Goal: Task Accomplishment & Management: Manage account settings

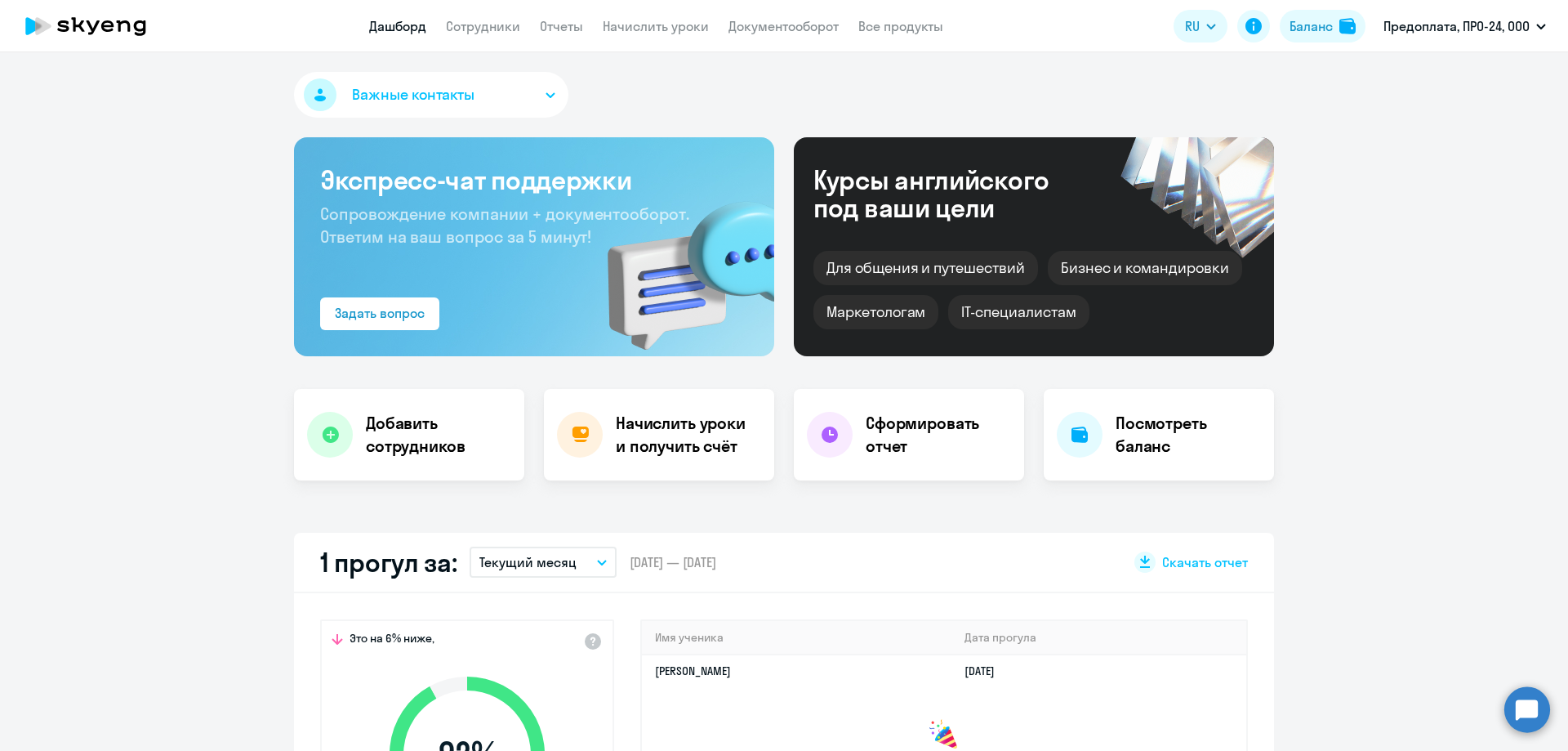
select select "30"
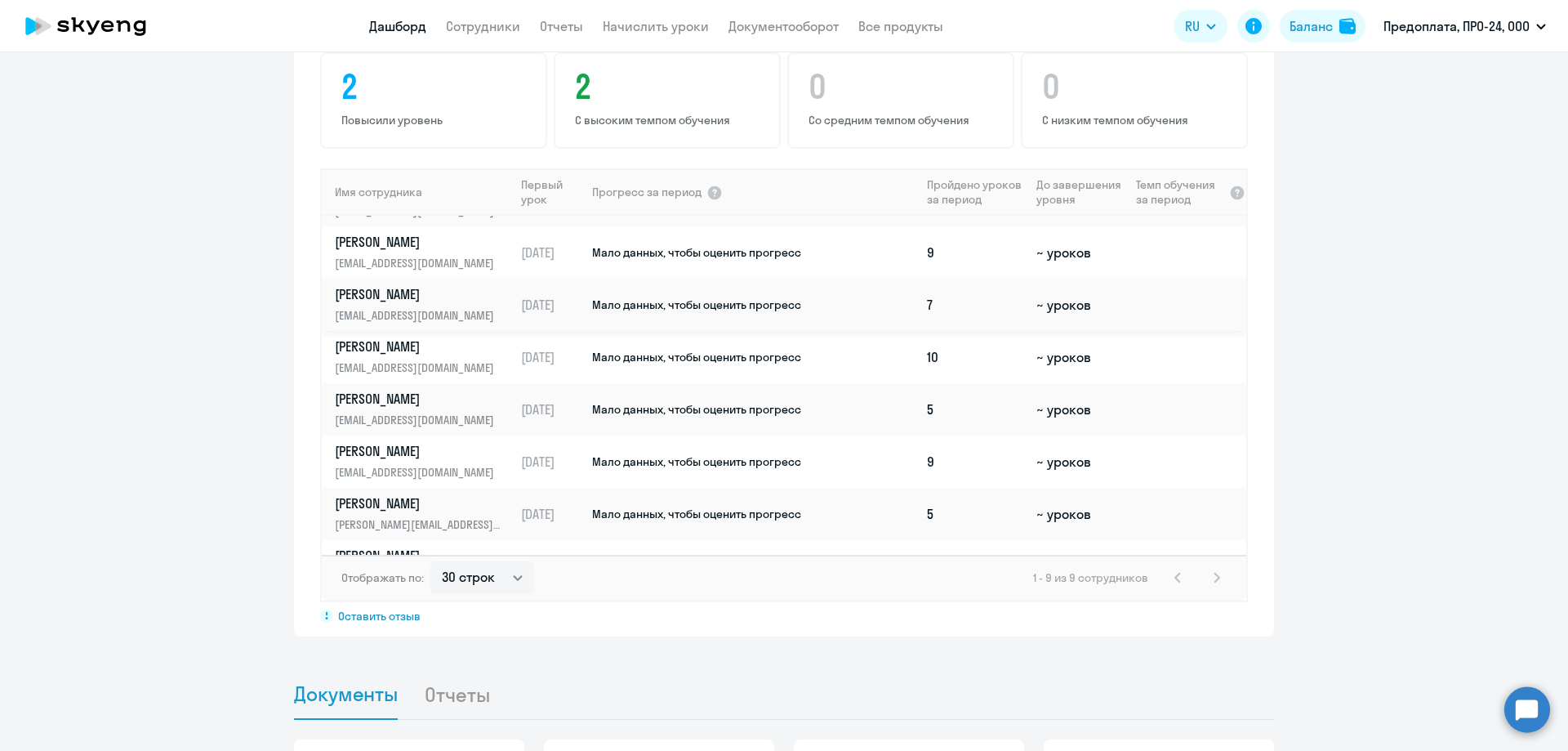
scroll to position [132, 0]
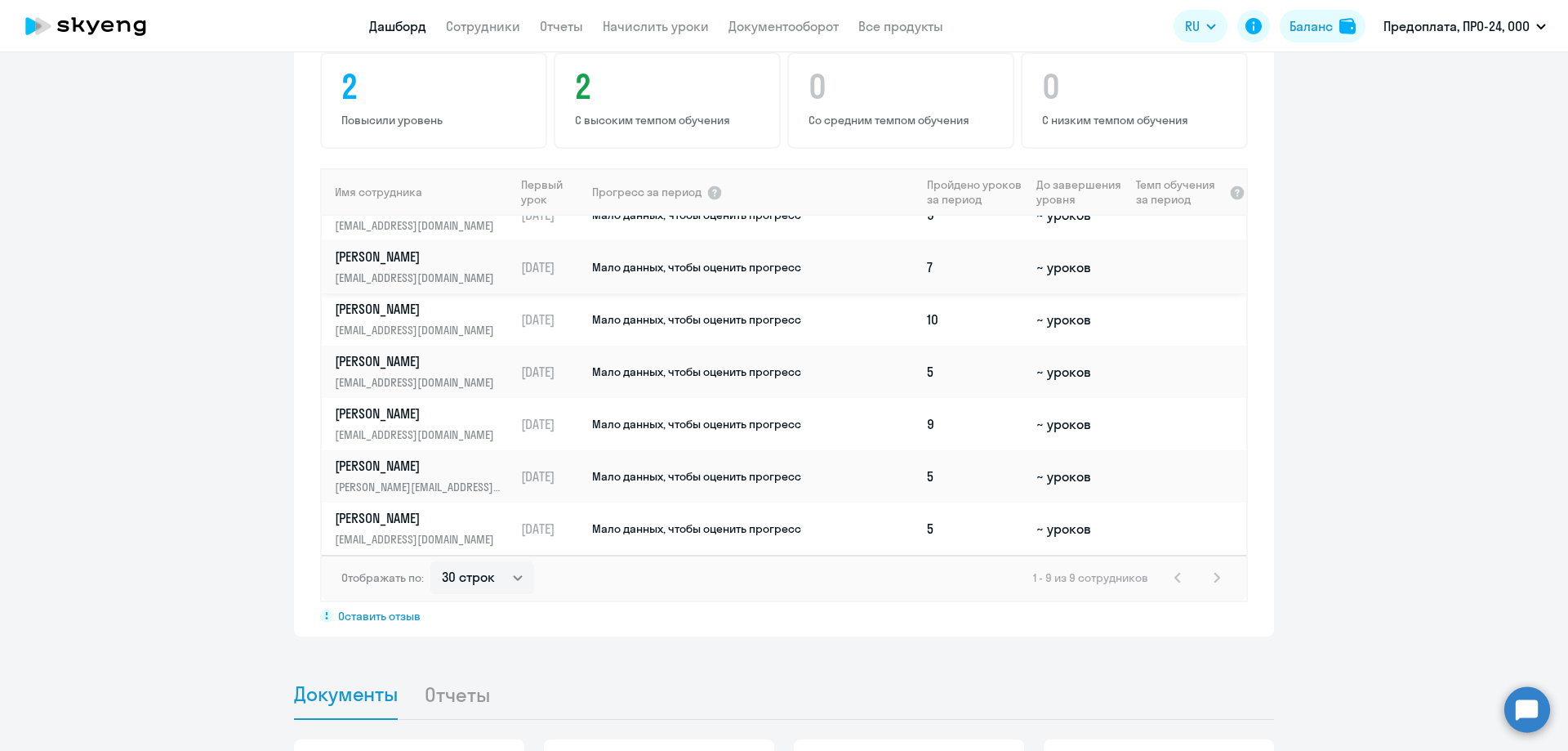
click at [380, 423] on link "[PERSON_NAME] [PERSON_NAME][EMAIL_ADDRESS][DOMAIN_NAME]" at bounding box center [424, 423] width 179 height 39
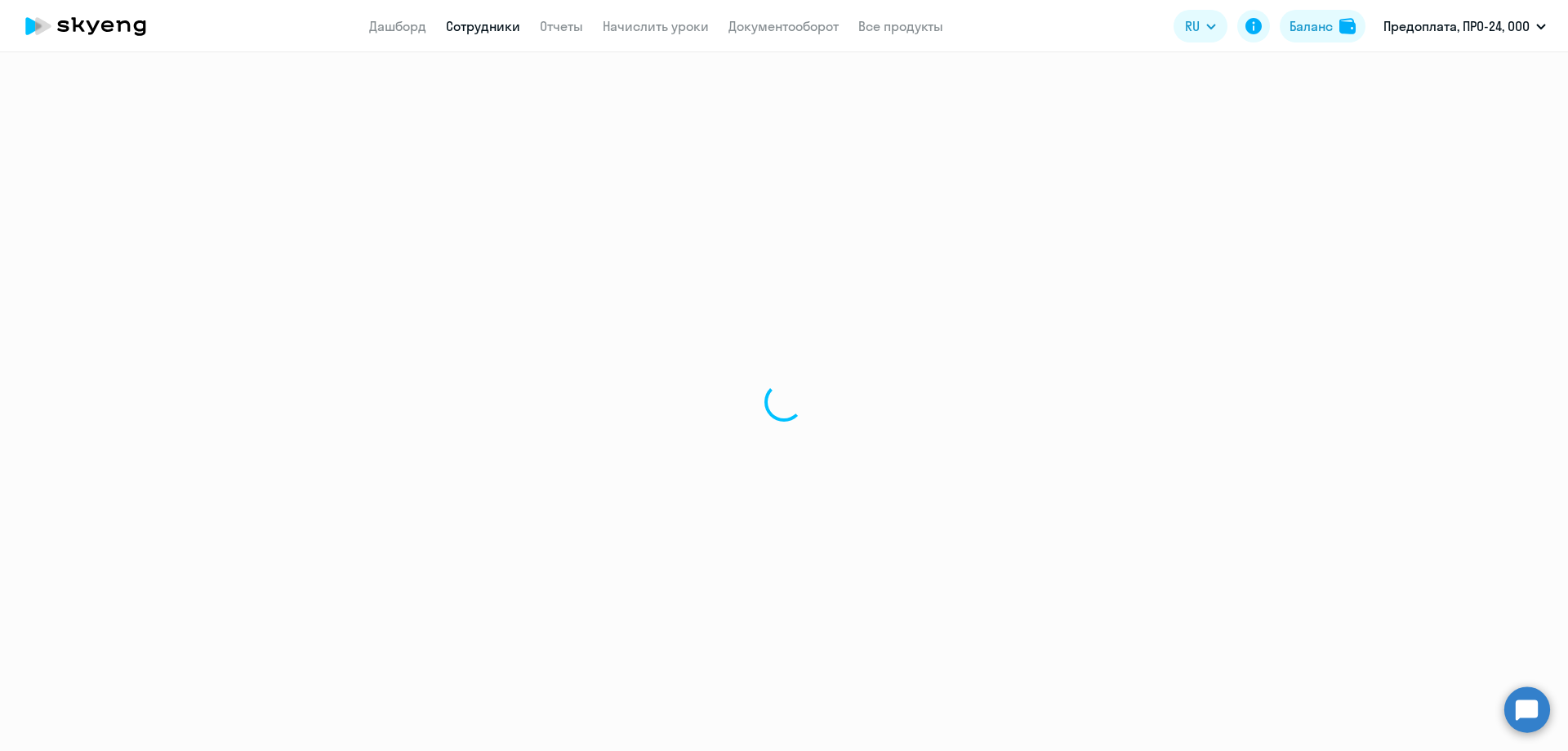
select select "english"
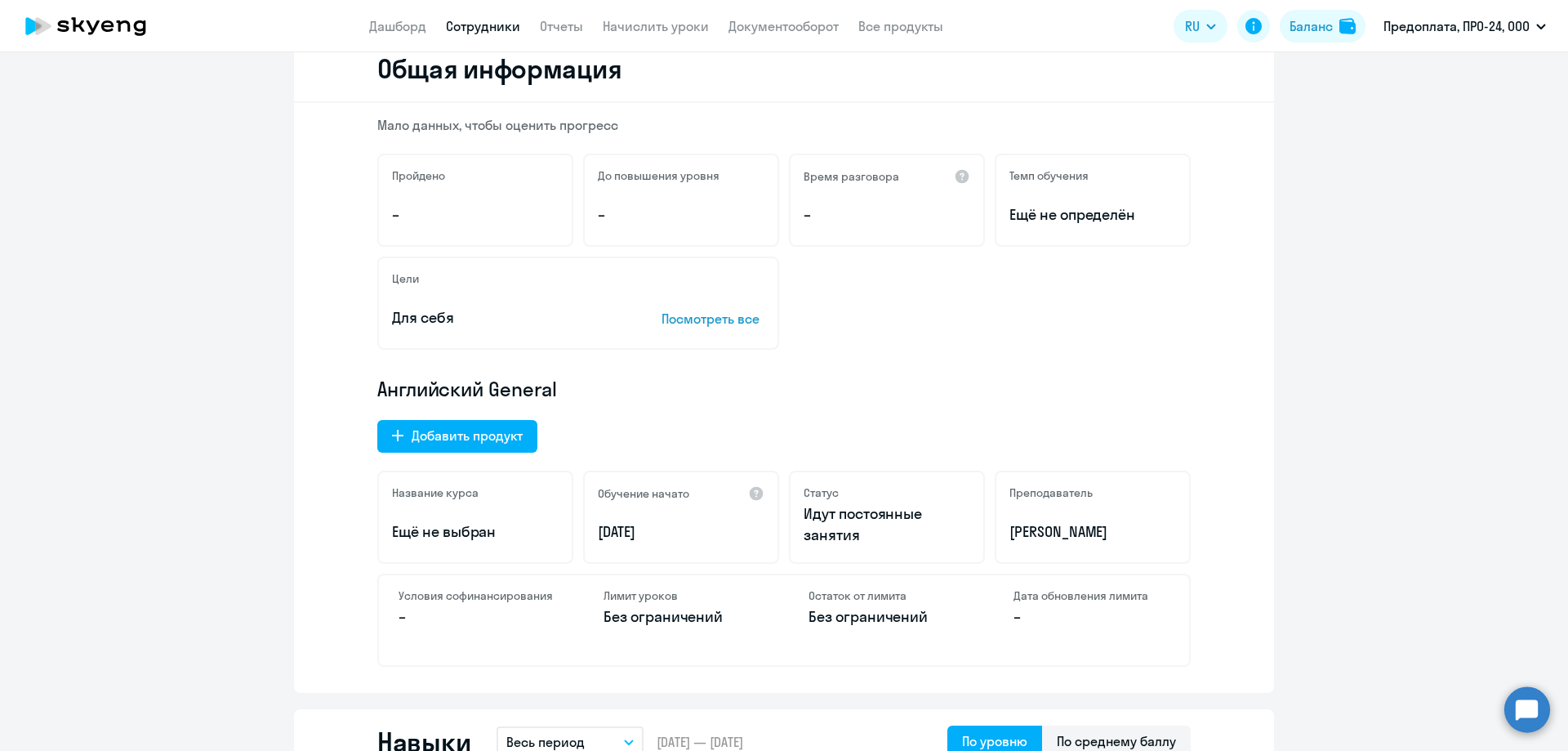
scroll to position [245, 0]
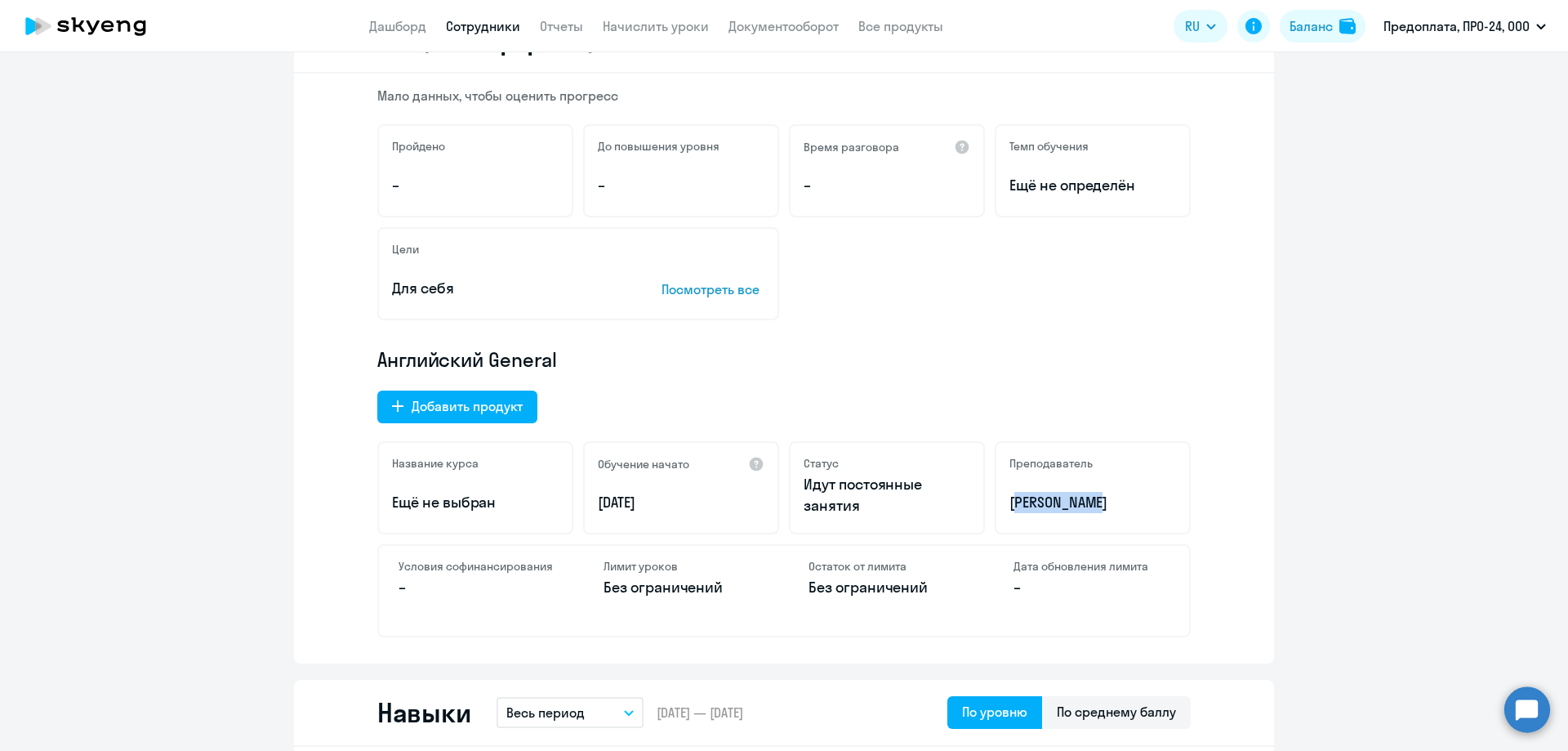
drag, startPoint x: 1085, startPoint y: 502, endPoint x: 1001, endPoint y: 502, distance: 84.0
click at [1001, 502] on div "Преподаватель [PERSON_NAME]" at bounding box center [1092, 487] width 196 height 93
copy p "[PERSON_NAME]"
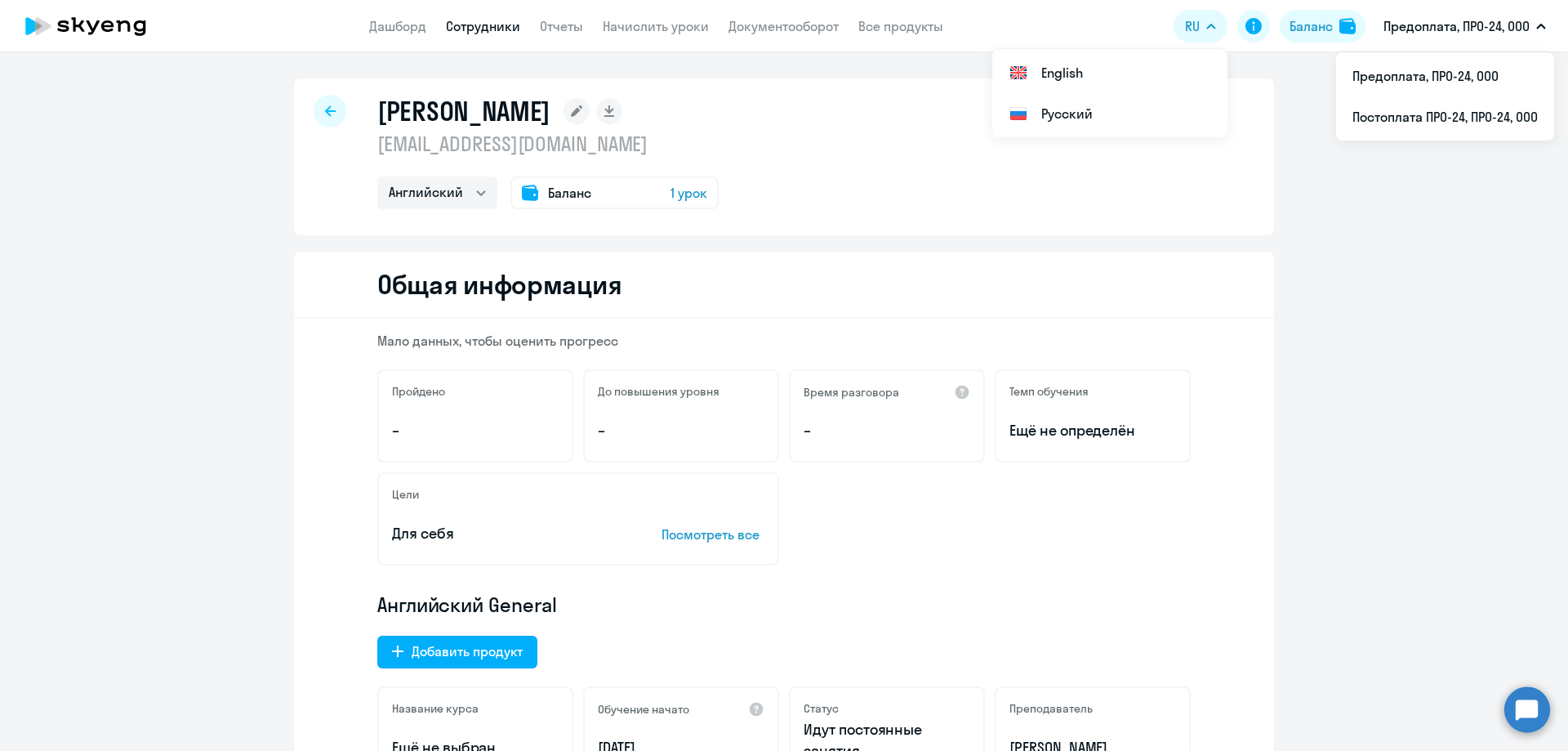
click at [388, 13] on app-header "Дашборд Сотрудники Отчеты Начислить уроки Документооборот Все продукты Дашборд …" at bounding box center [784, 26] width 1568 height 52
click at [395, 25] on link "Дашборд" at bounding box center [397, 26] width 57 height 16
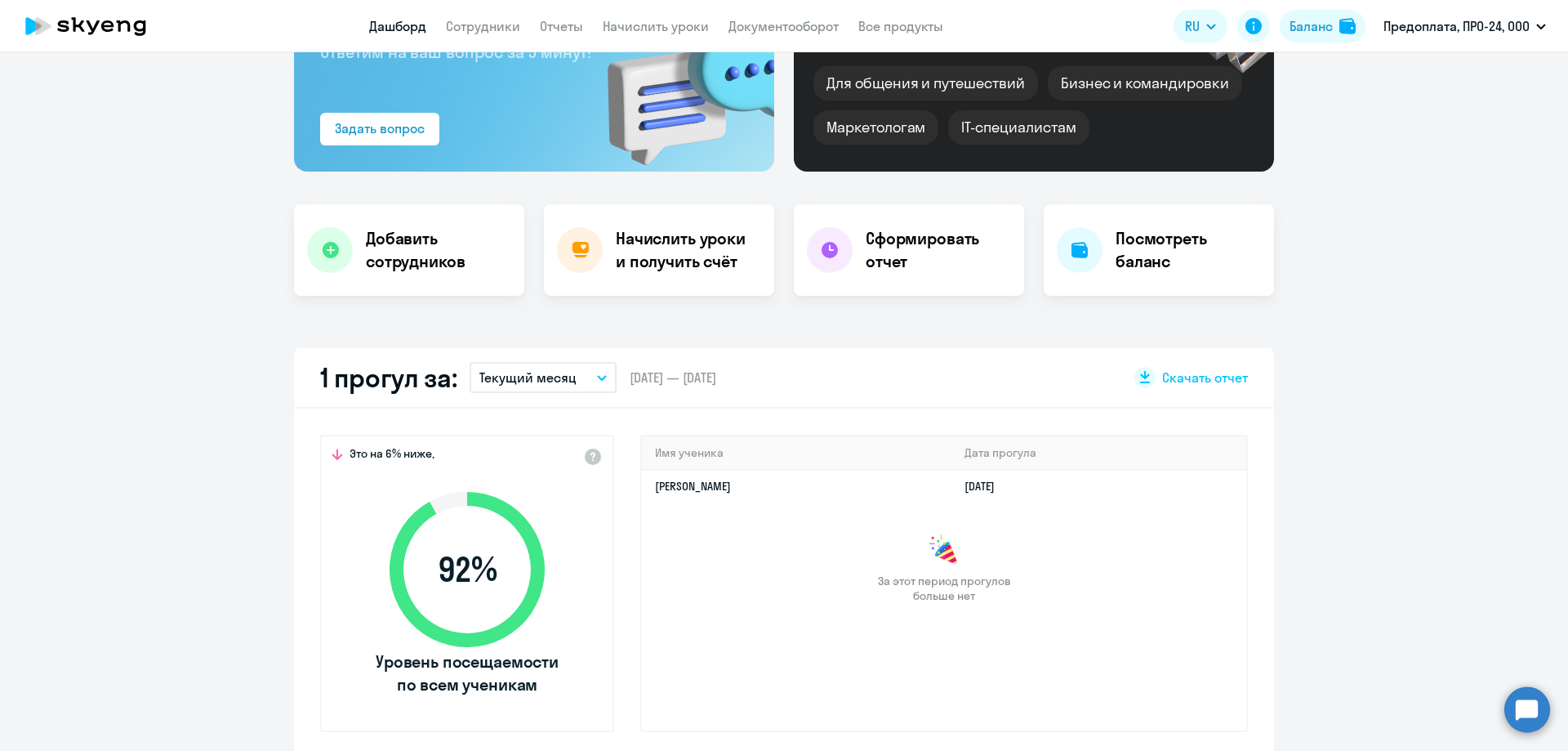
scroll to position [245, 0]
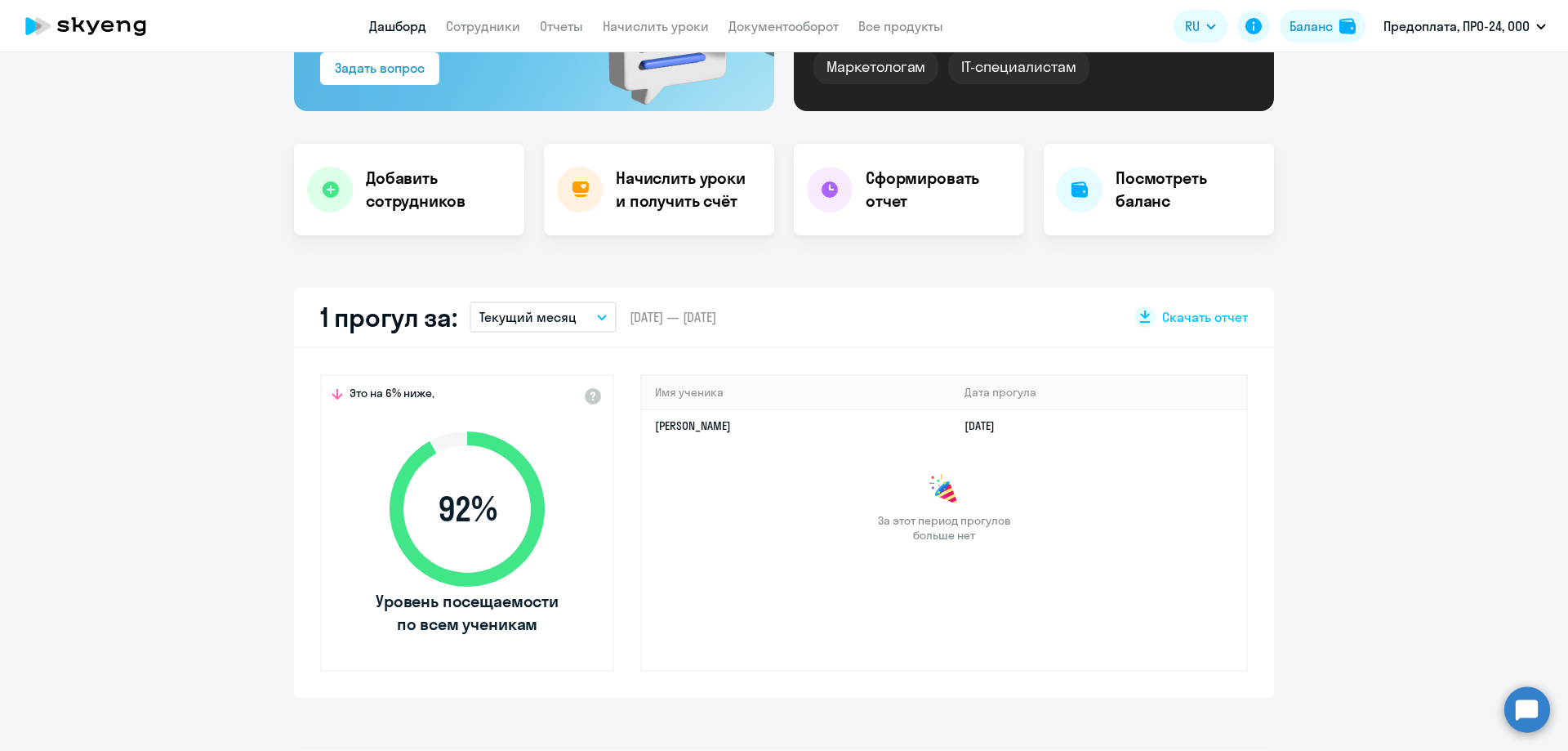
select select "30"
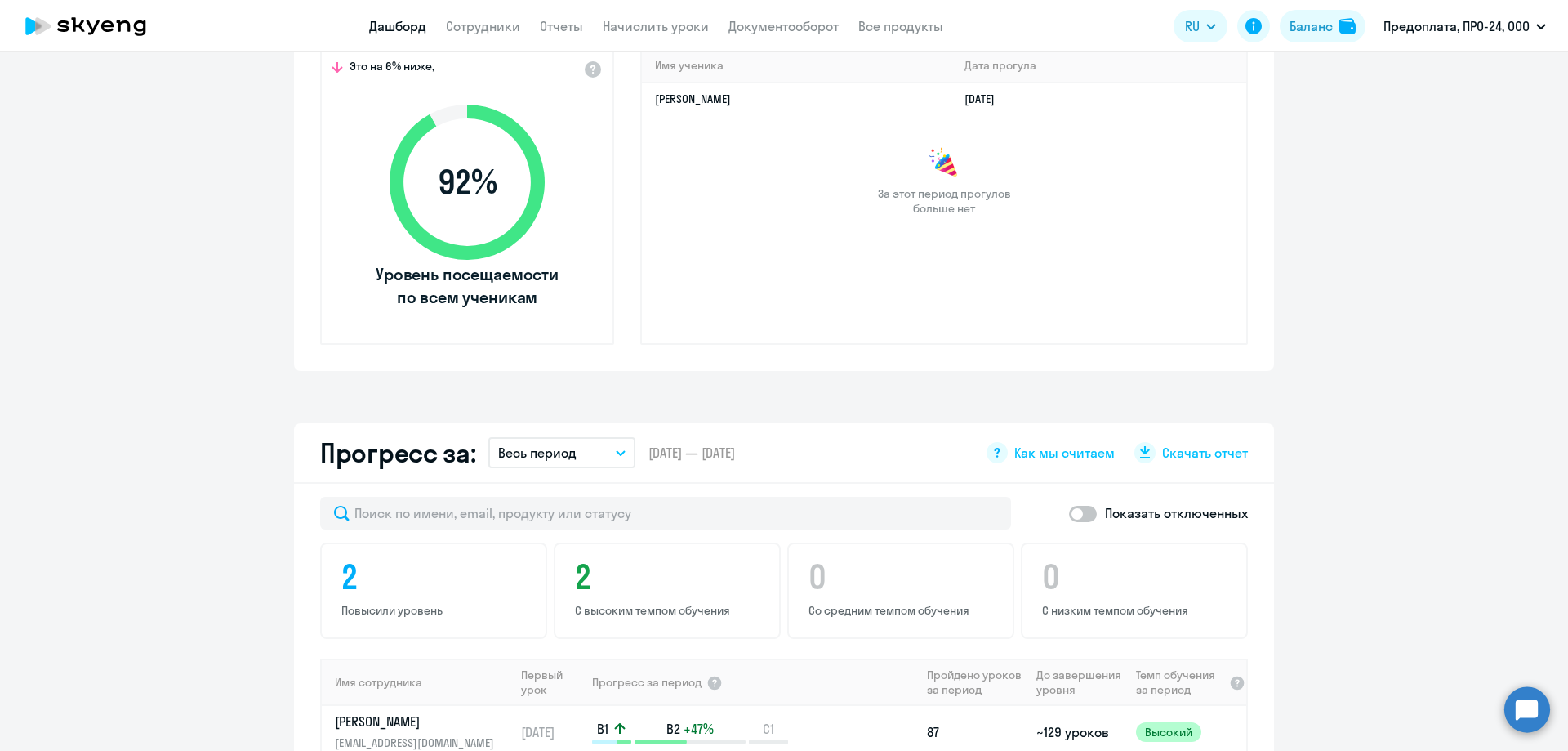
scroll to position [980, 0]
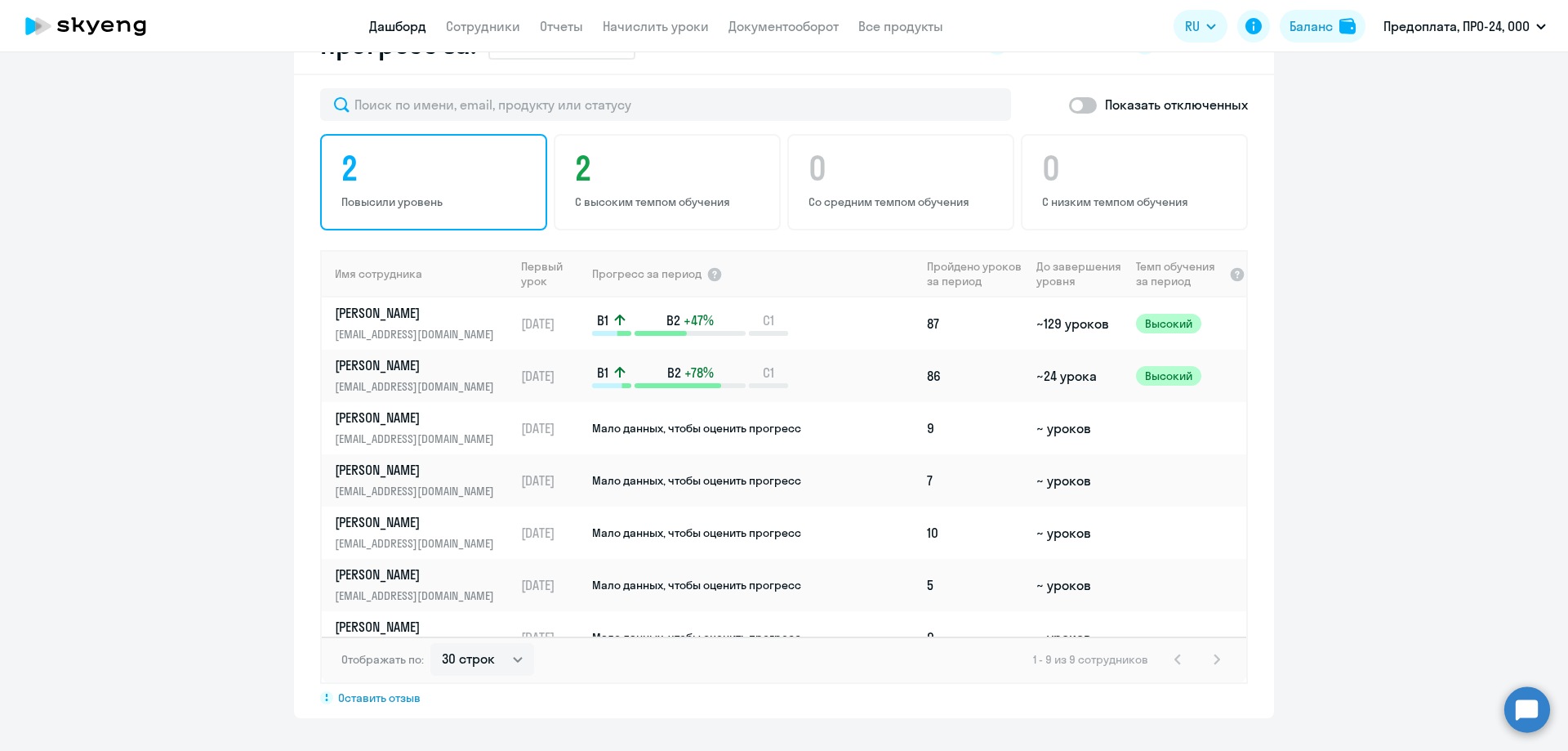
click at [351, 176] on h4 "2" at bounding box center [437, 168] width 190 height 39
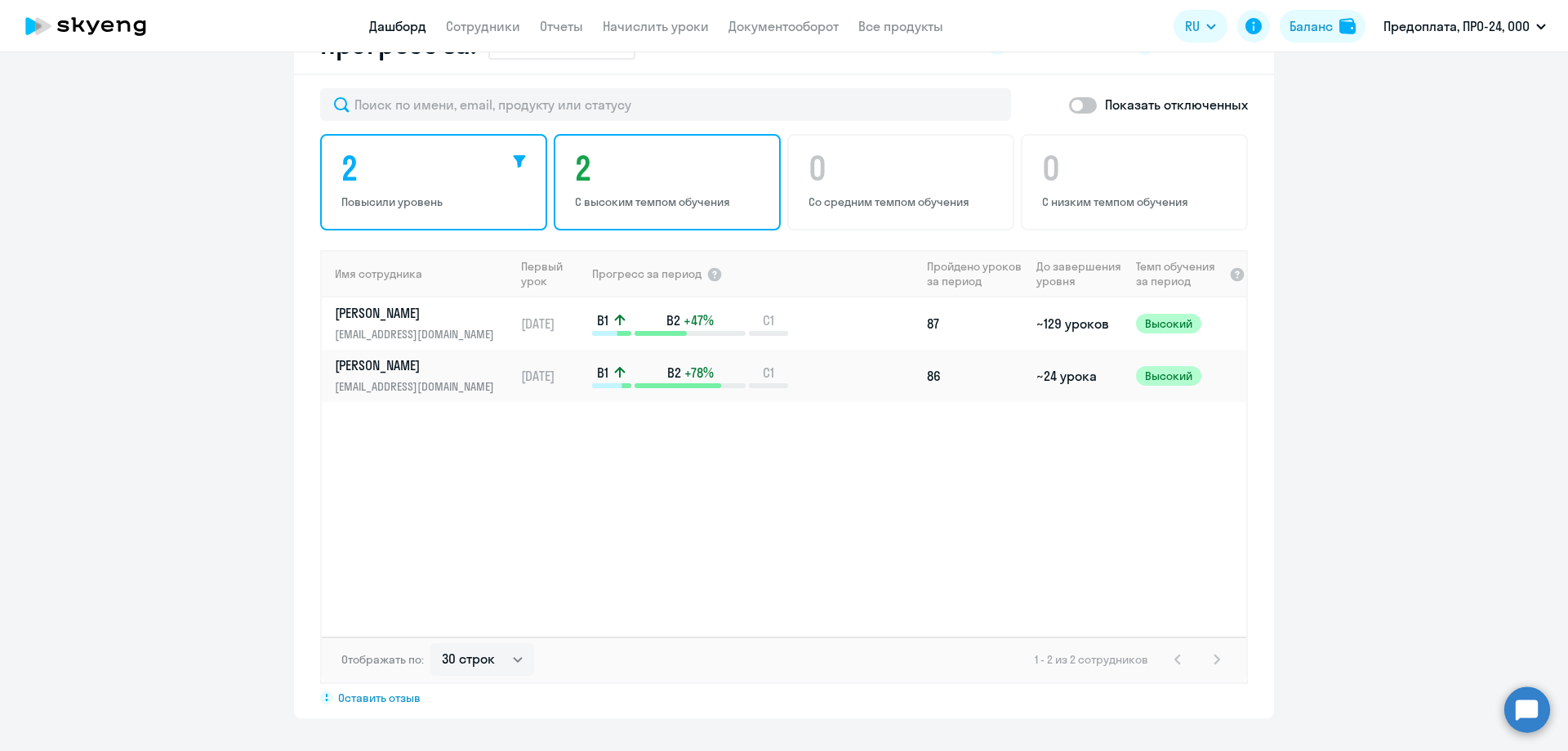
click at [615, 185] on h4 "2" at bounding box center [670, 168] width 190 height 39
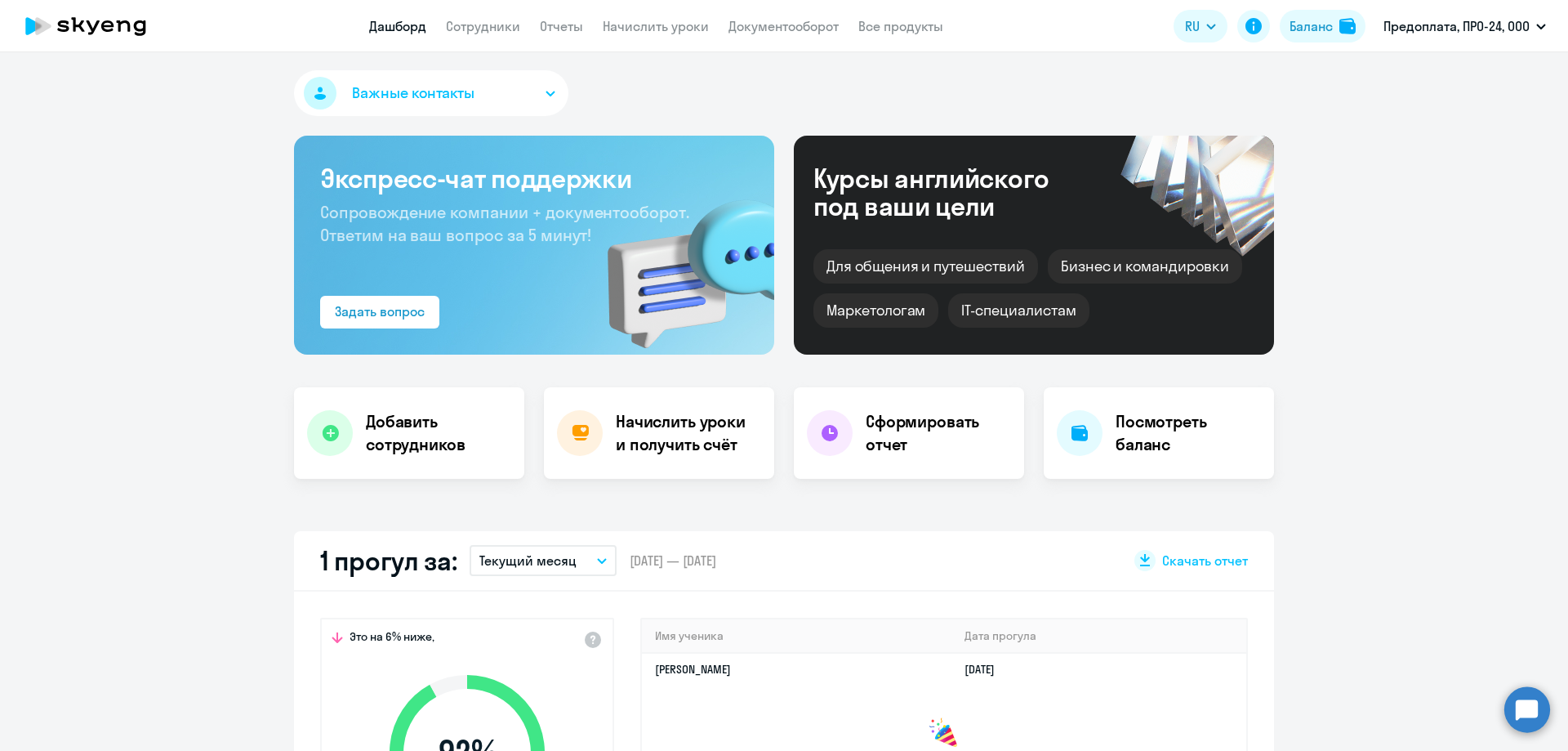
scroll to position [0, 0]
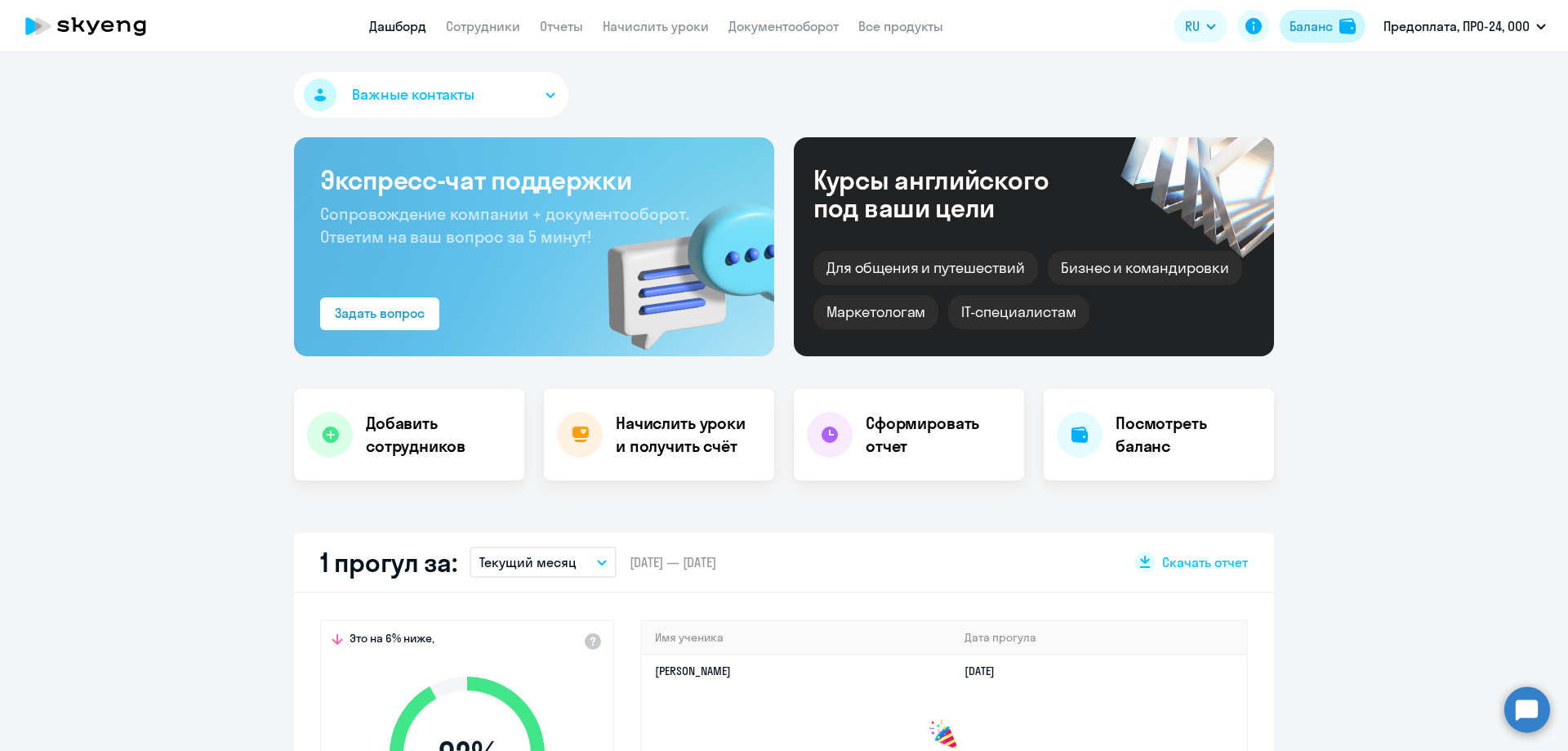
click at [1310, 23] on div "Баланс" at bounding box center [1310, 26] width 43 height 20
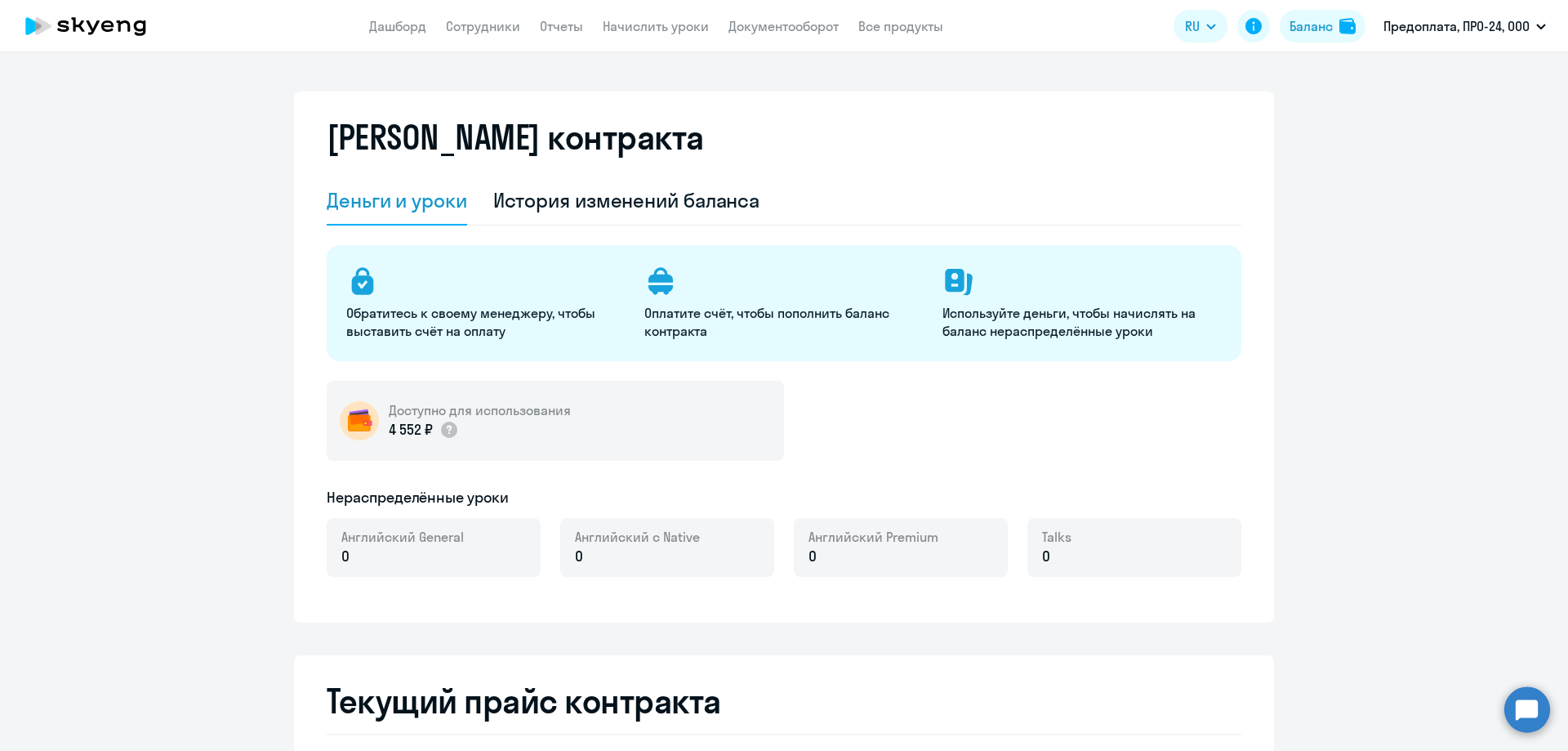
select select "english_adult_not_native_speaker"
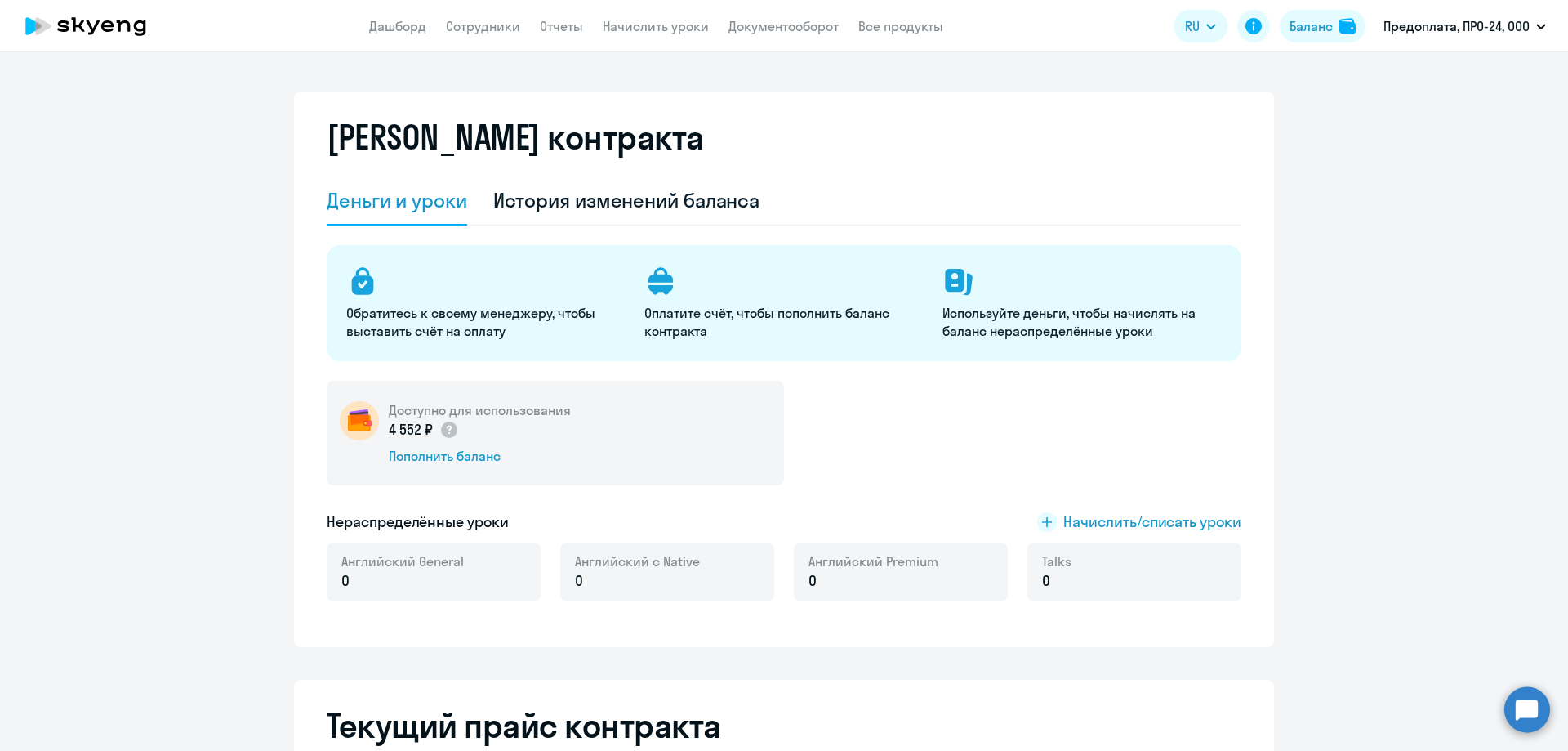
click at [411, 211] on div "Деньги и уроки" at bounding box center [397, 200] width 141 height 26
click at [582, 201] on div "История изменений баланса" at bounding box center [626, 200] width 267 height 26
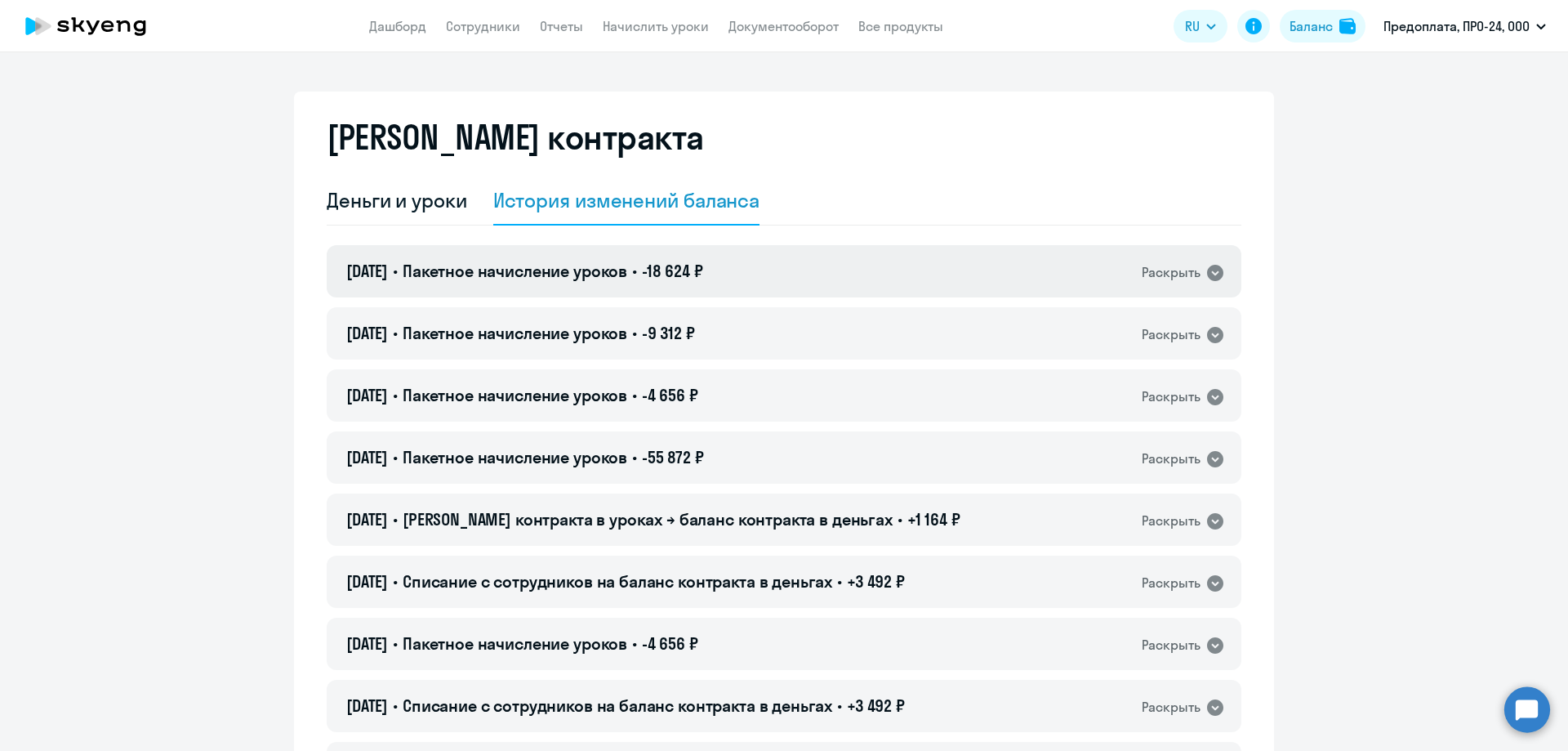
click at [1209, 275] on icon at bounding box center [1215, 273] width 20 height 20
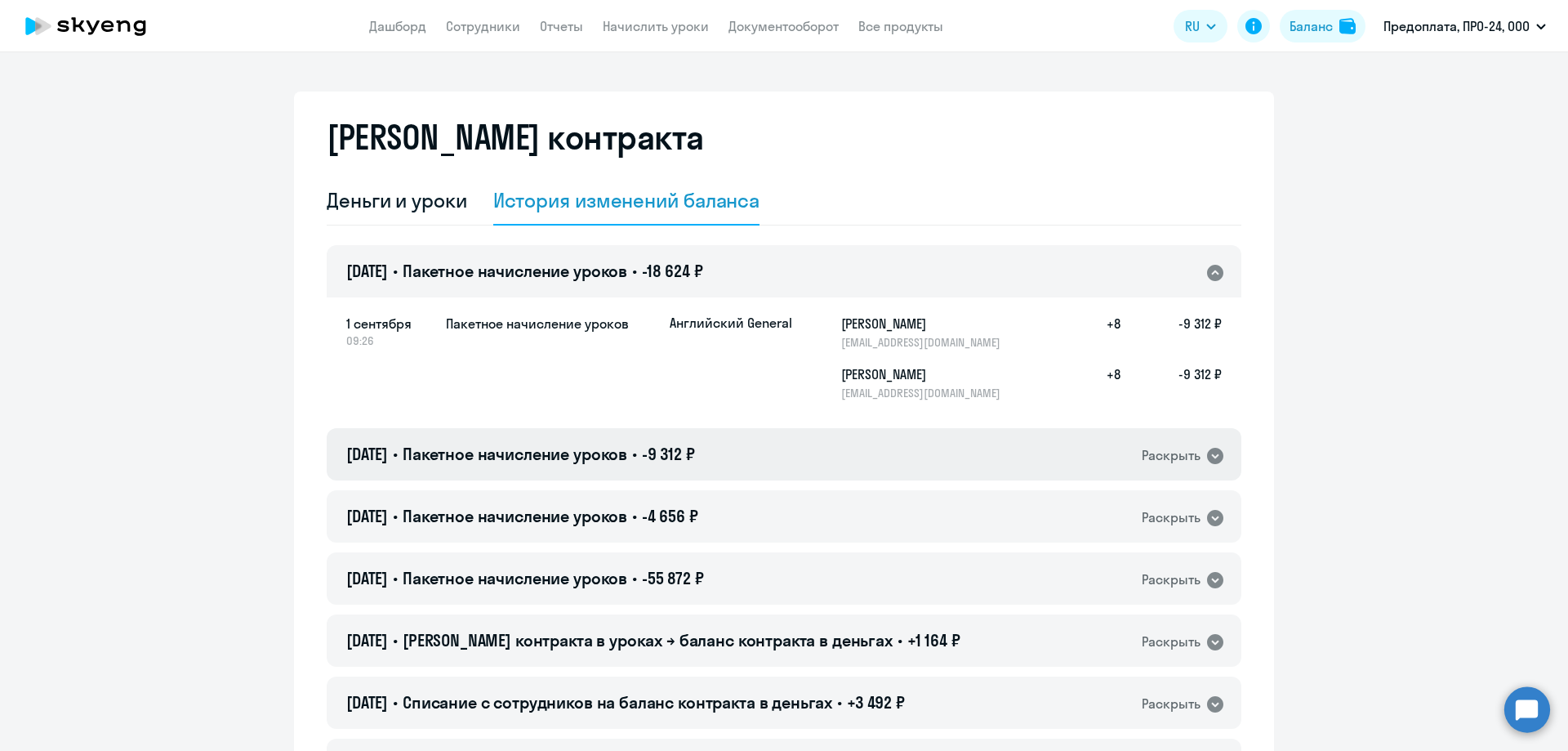
click at [1210, 456] on icon at bounding box center [1215, 456] width 20 height 20
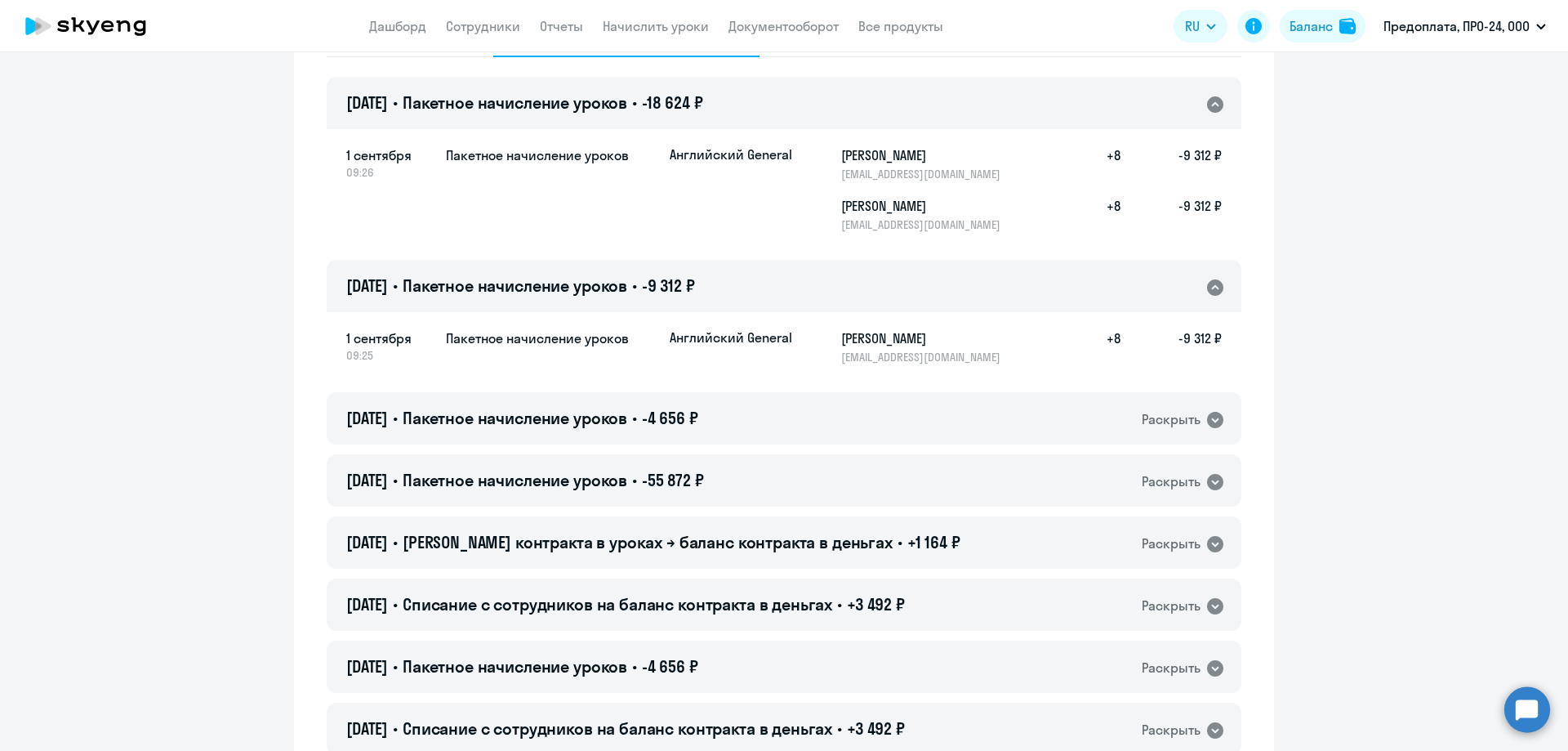
scroll to position [245, 0]
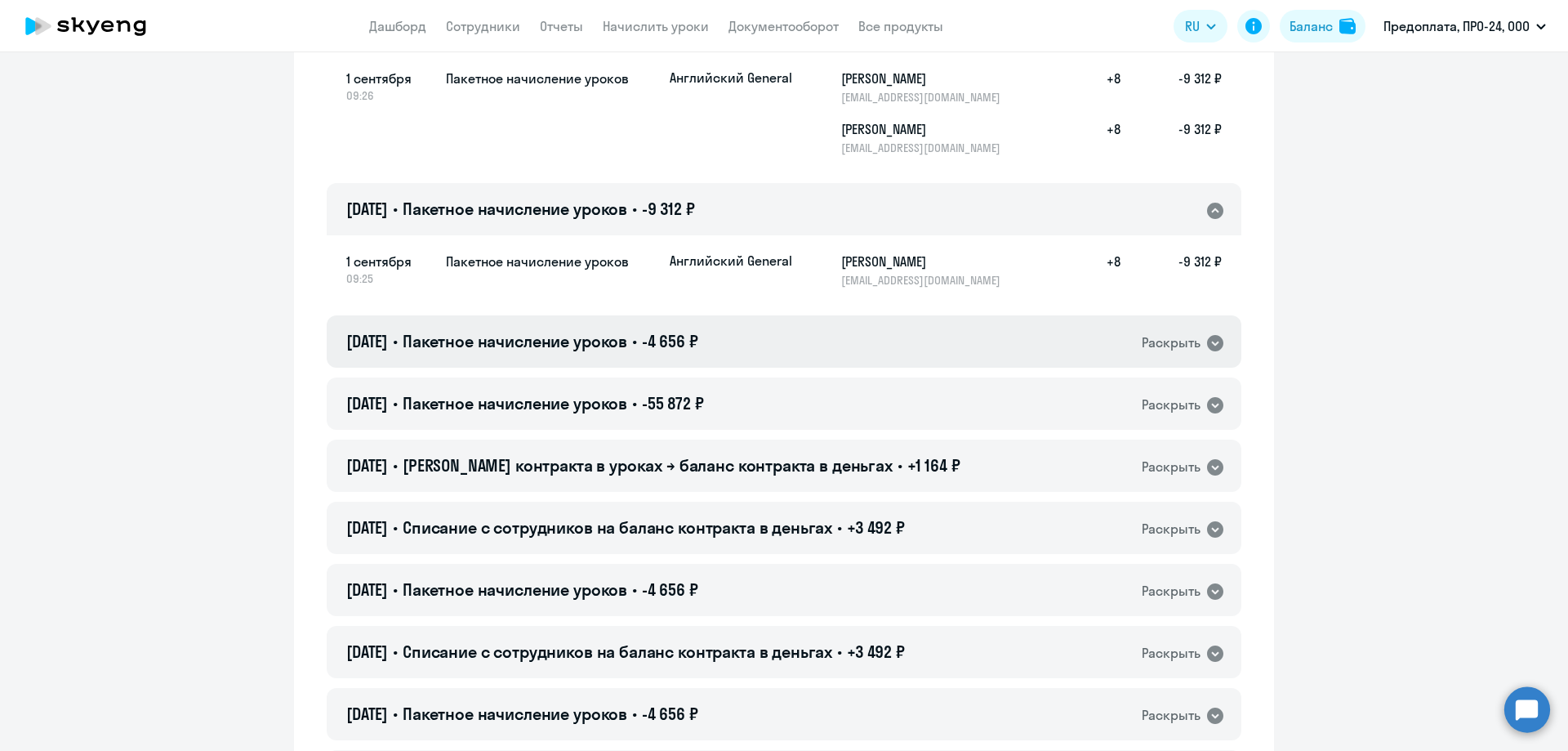
click at [1208, 342] on icon at bounding box center [1215, 343] width 16 height 16
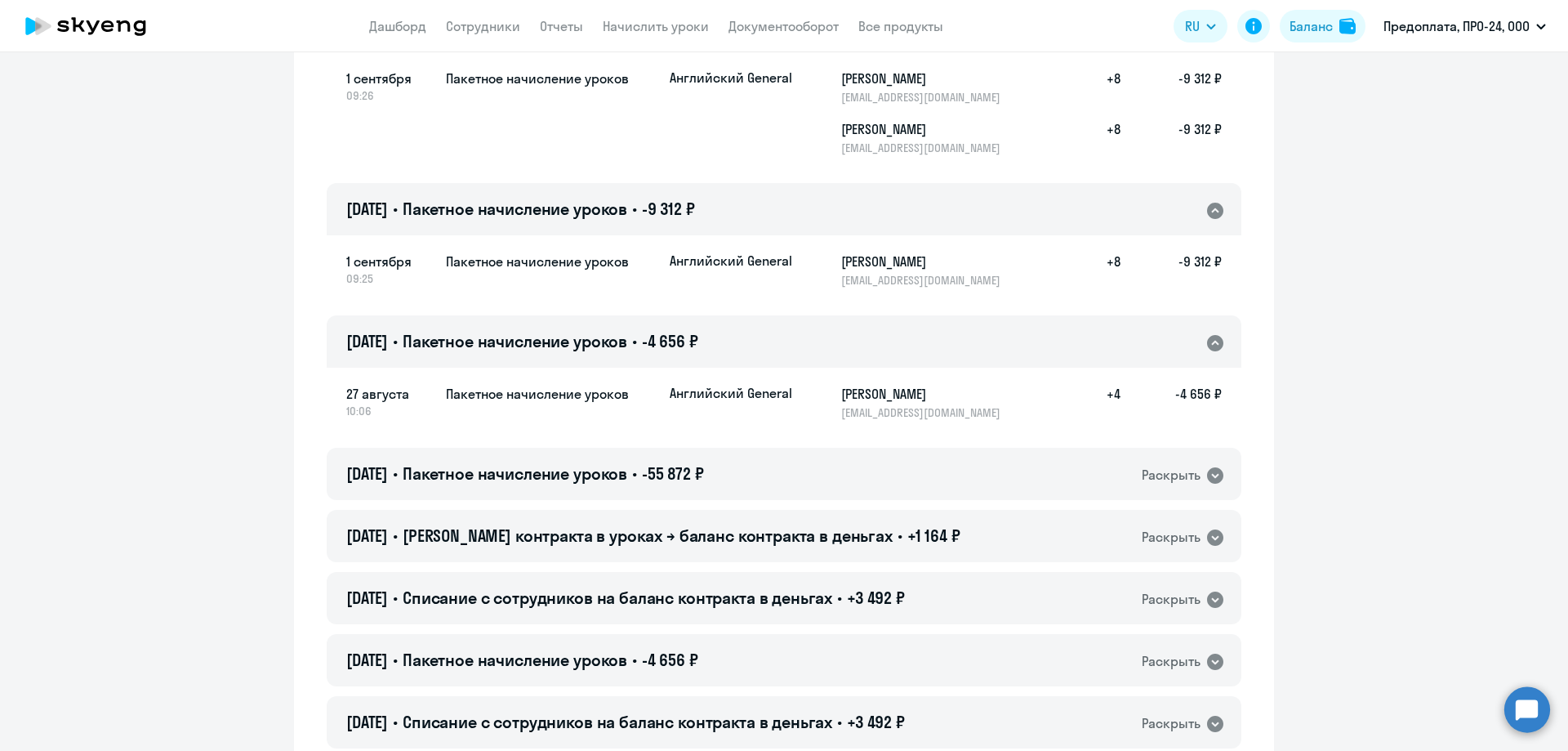
scroll to position [327, 0]
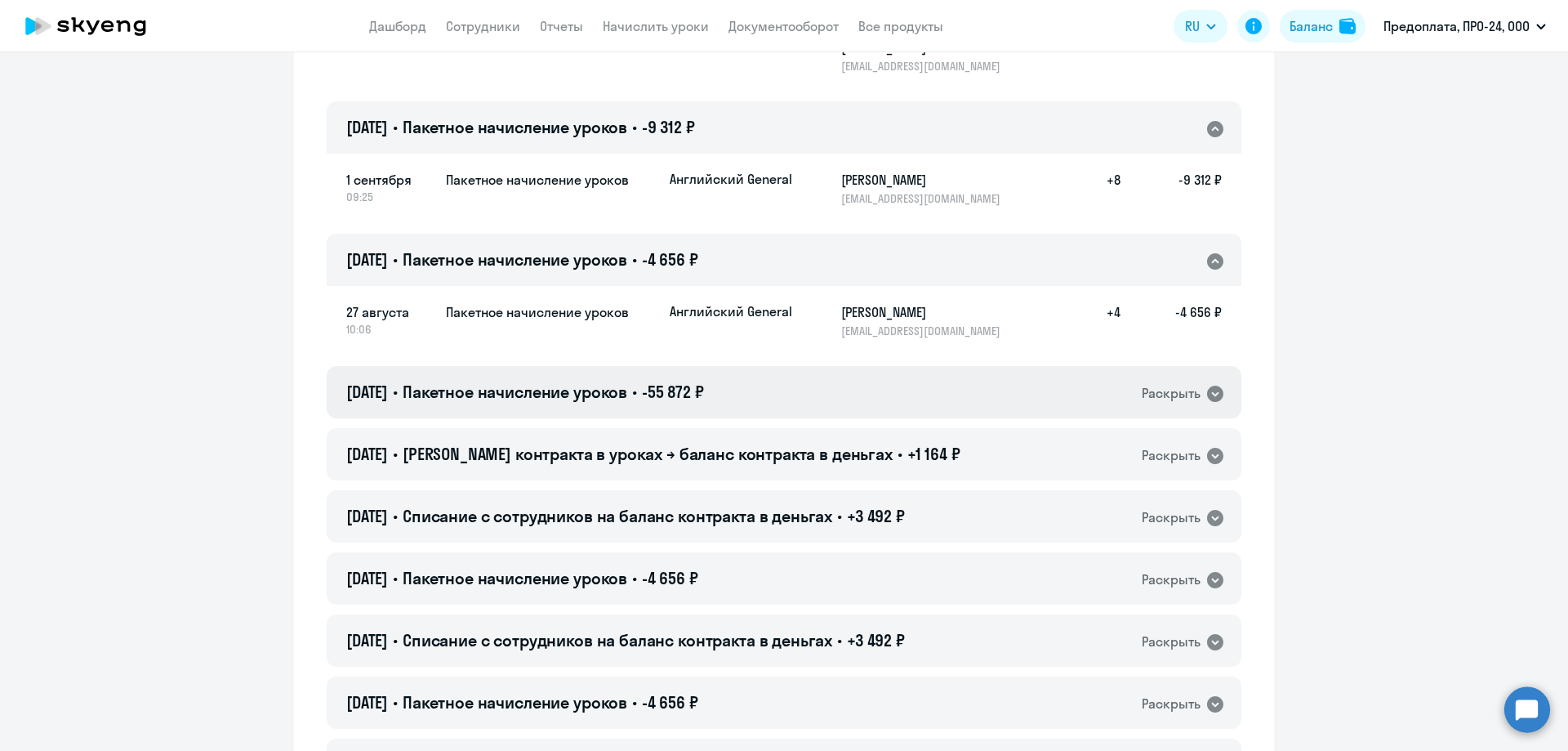
click at [1208, 390] on icon at bounding box center [1215, 394] width 16 height 16
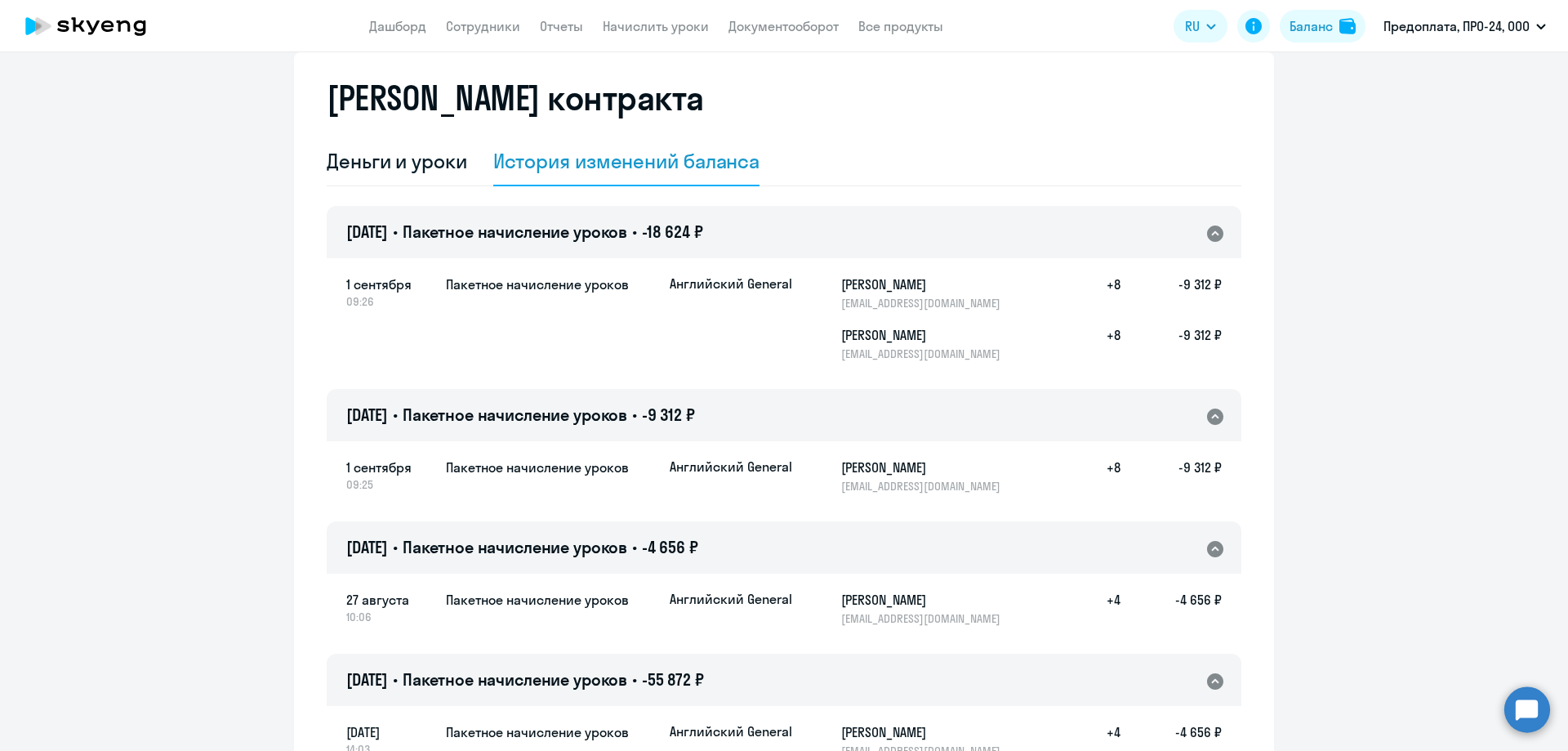
scroll to position [0, 0]
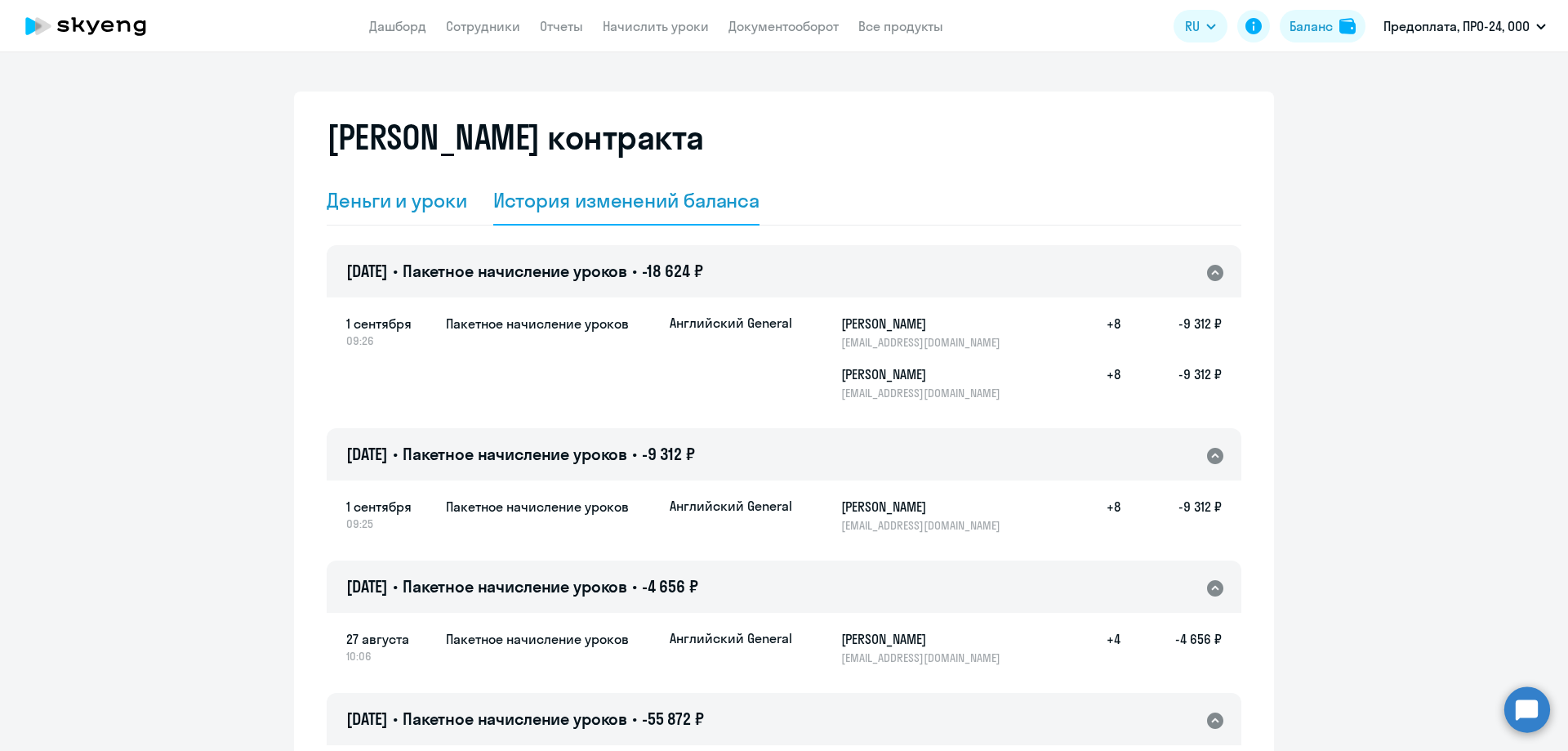
click at [346, 208] on div "Деньги и уроки" at bounding box center [397, 200] width 141 height 26
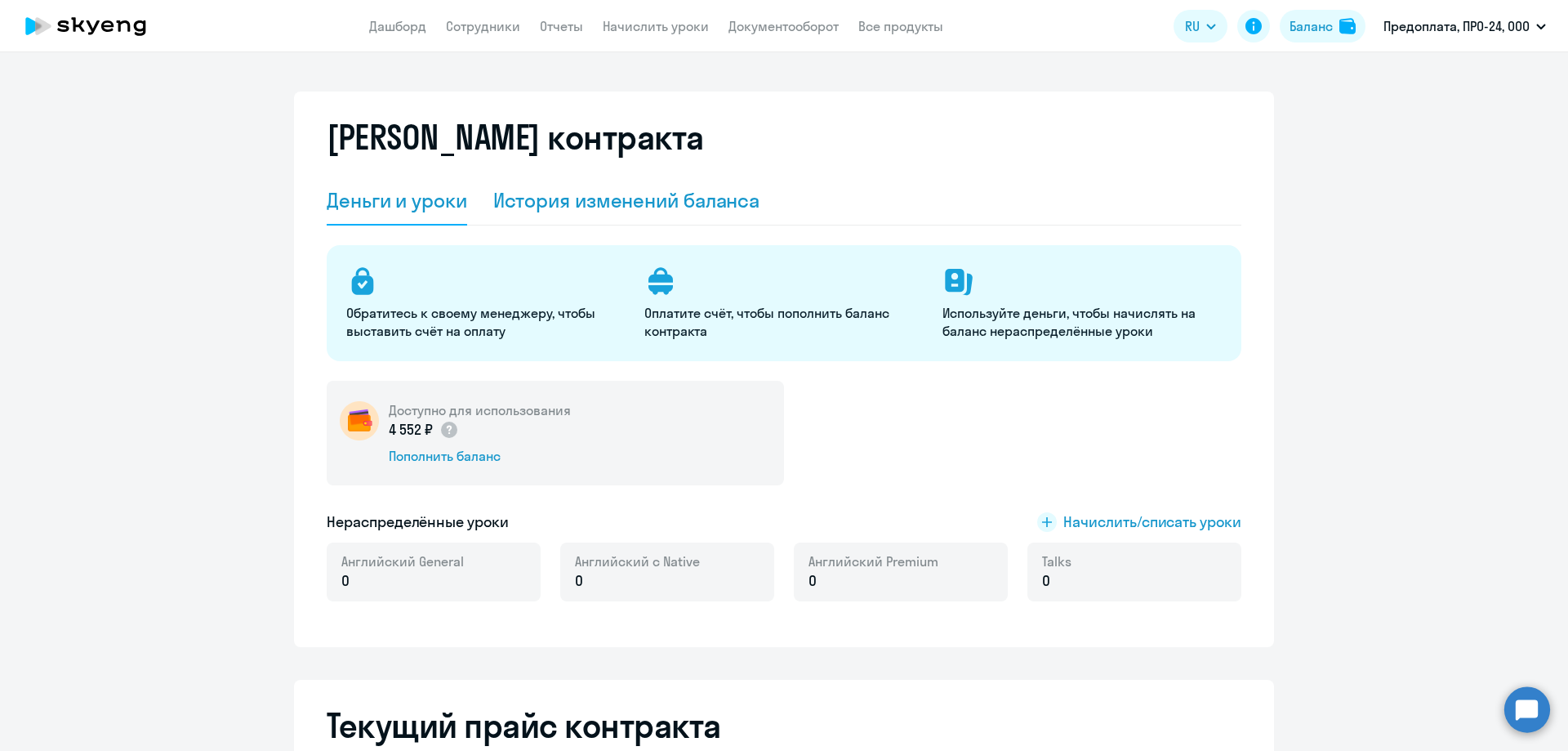
click at [565, 202] on div "История изменений баланса" at bounding box center [626, 200] width 267 height 26
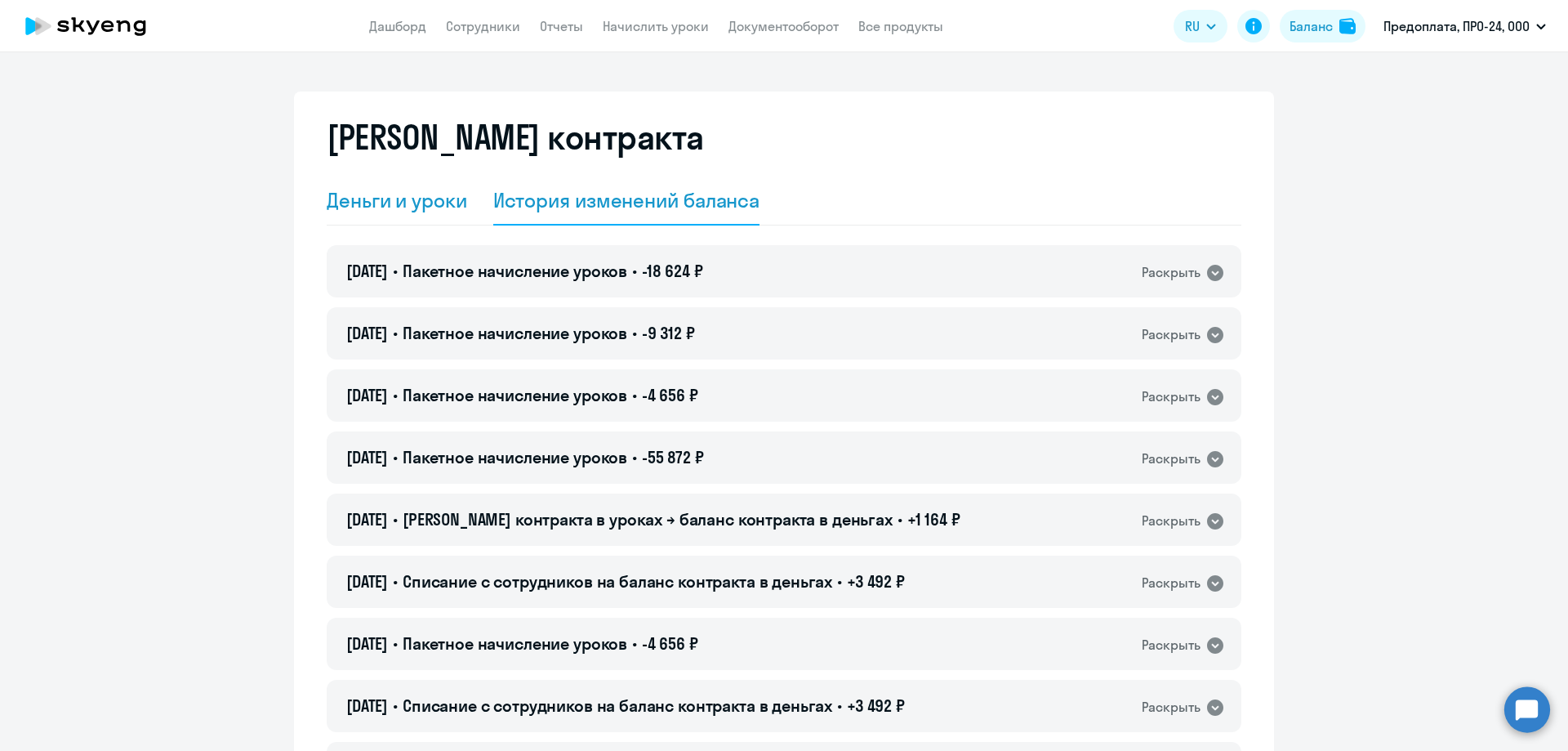
click at [386, 195] on div "Деньги и уроки" at bounding box center [397, 200] width 141 height 26
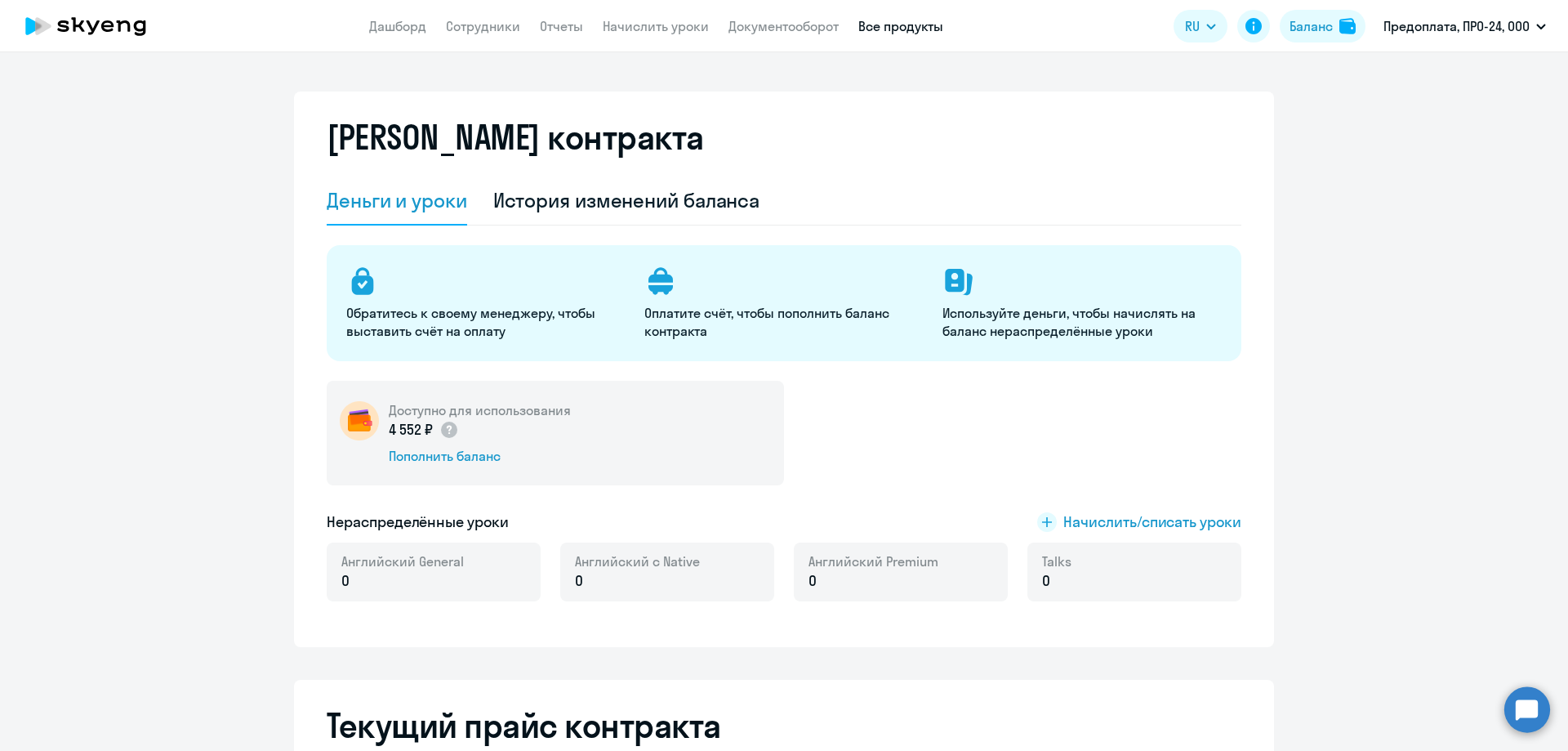
click at [873, 25] on link "Все продукты" at bounding box center [900, 26] width 85 height 16
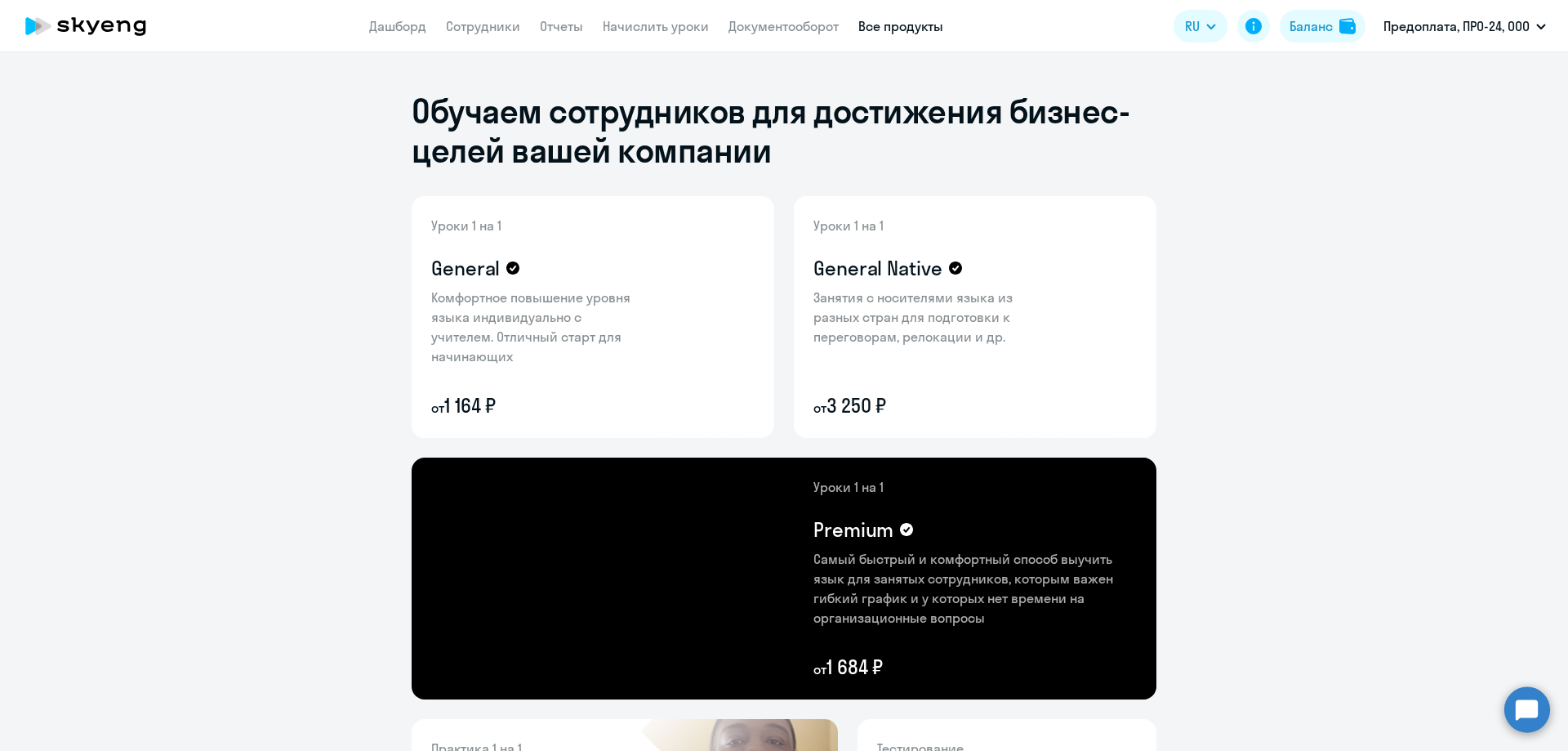
click at [89, 29] on icon at bounding box center [86, 26] width 144 height 41
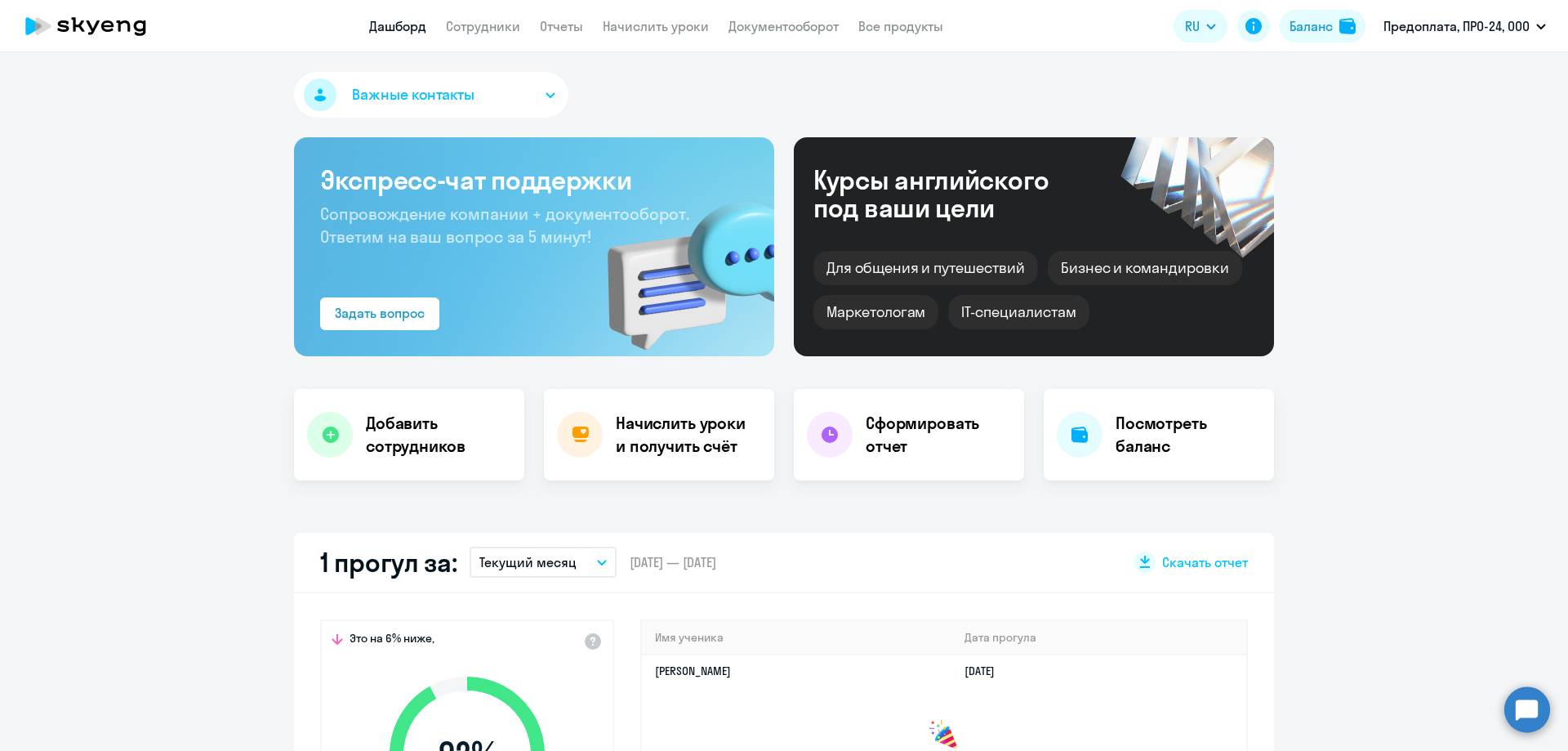
select select "30"
click at [481, 100] on button "Важные контакты" at bounding box center [431, 95] width 275 height 46
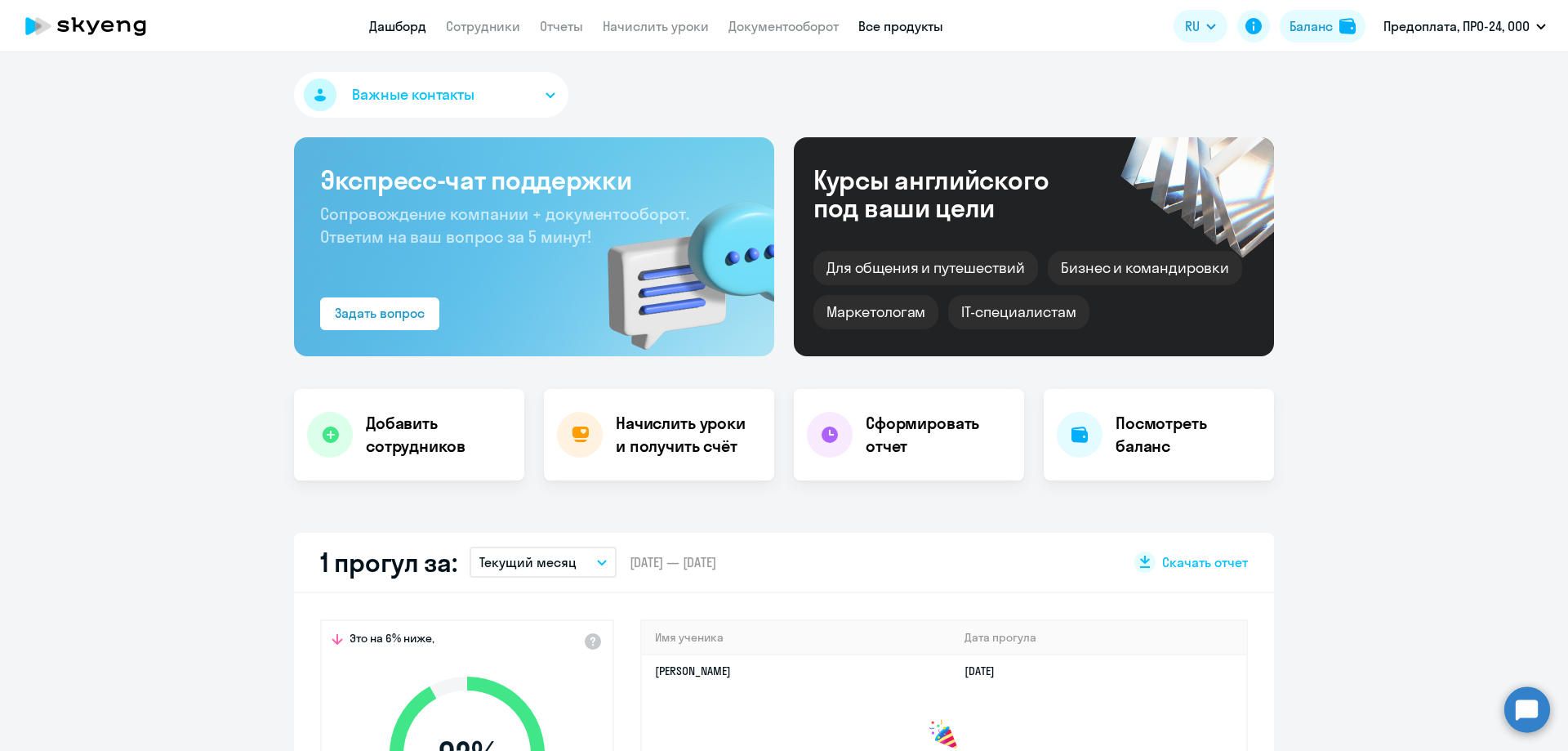
click at [881, 24] on link "Все продукты" at bounding box center [900, 26] width 85 height 16
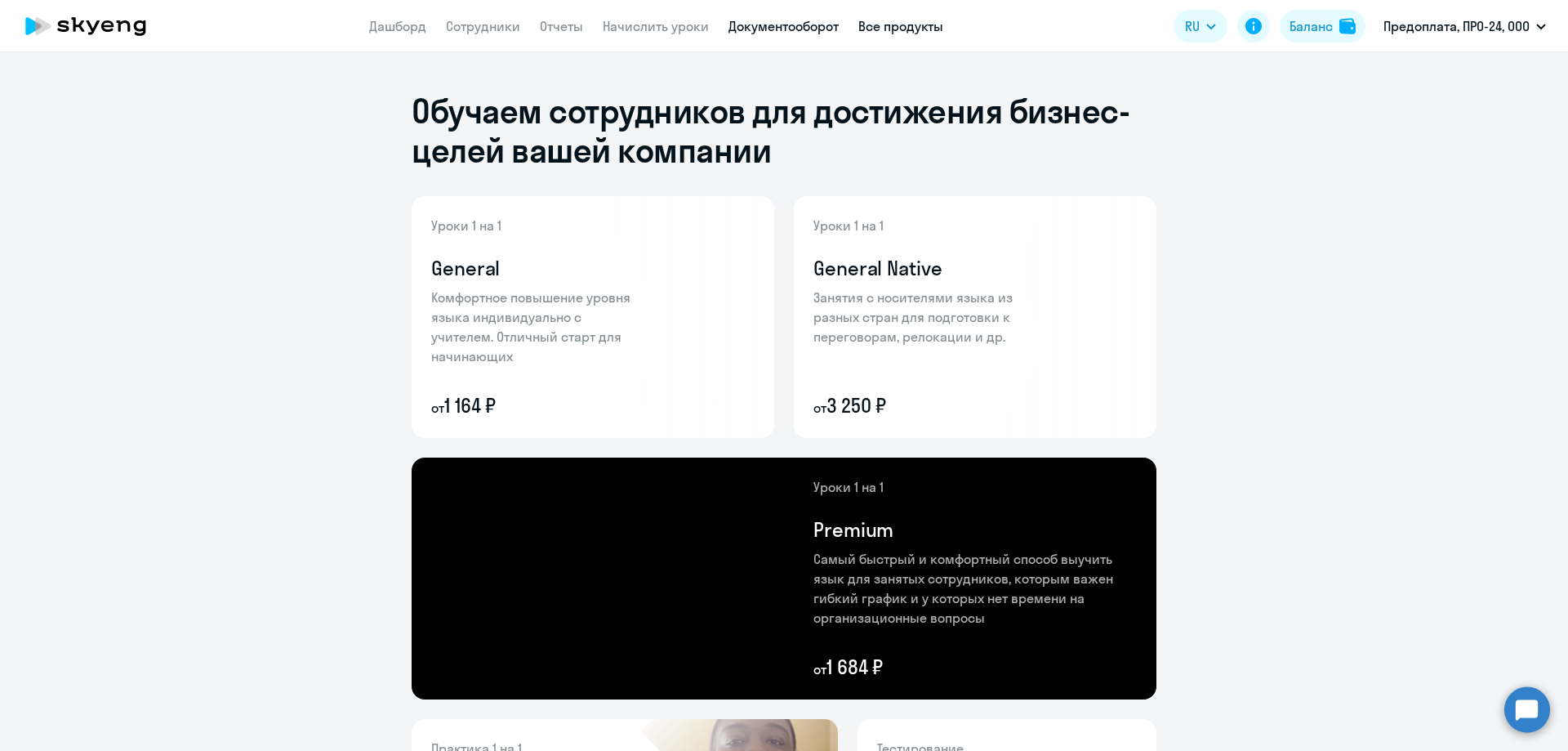
click at [803, 24] on link "Документооборот" at bounding box center [784, 26] width 110 height 16
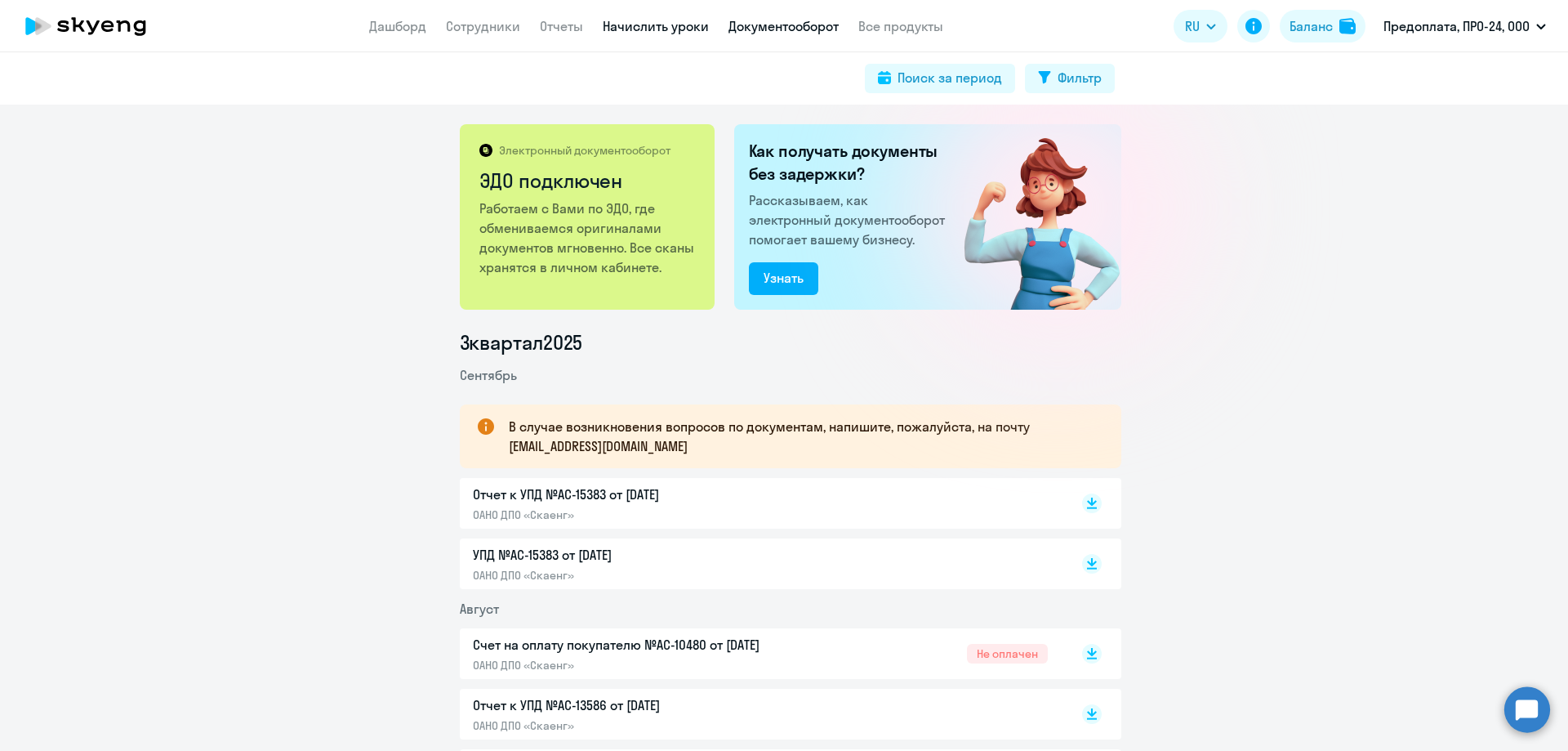
click at [687, 29] on link "Начислить уроки" at bounding box center [656, 26] width 106 height 16
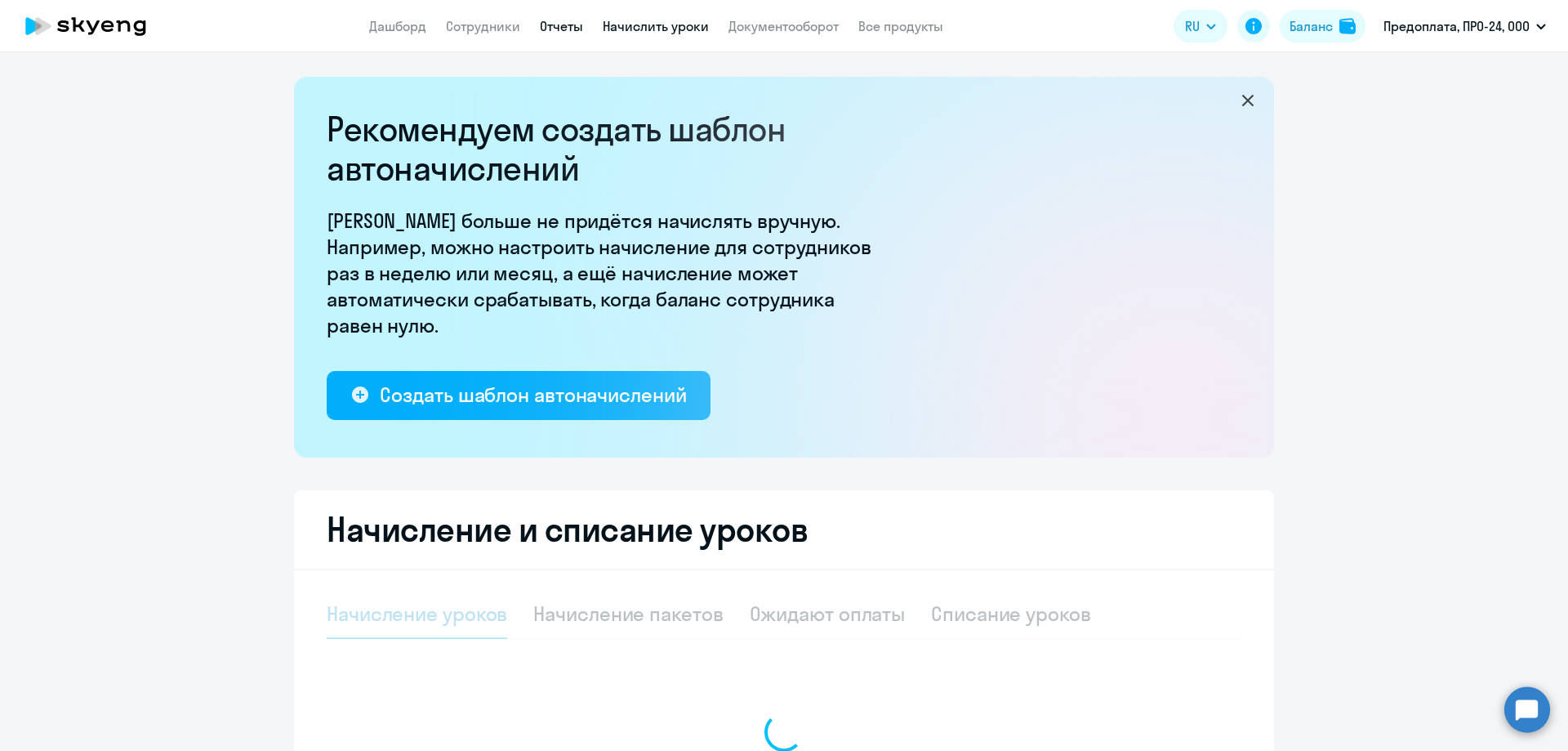
select select "10"
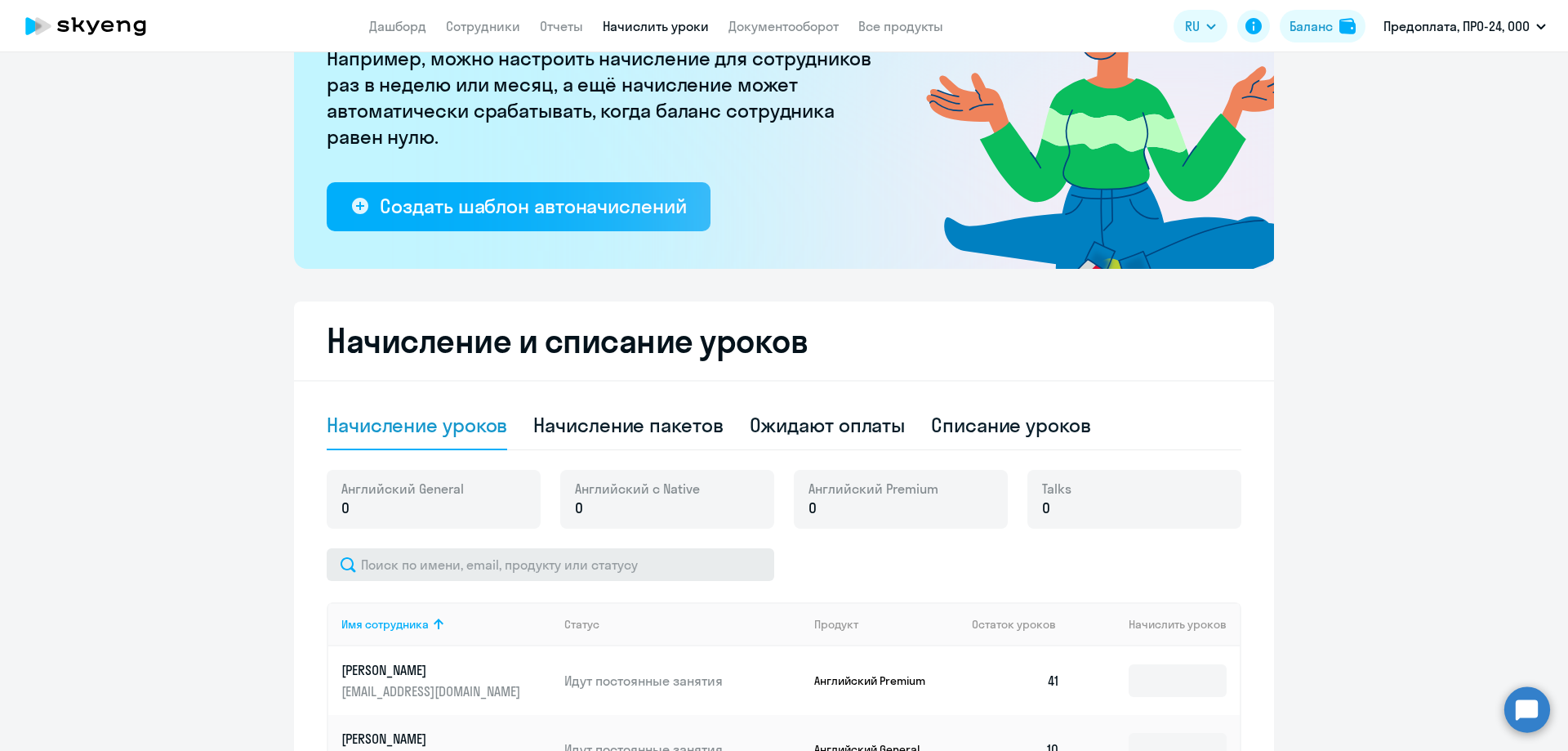
scroll to position [185, 0]
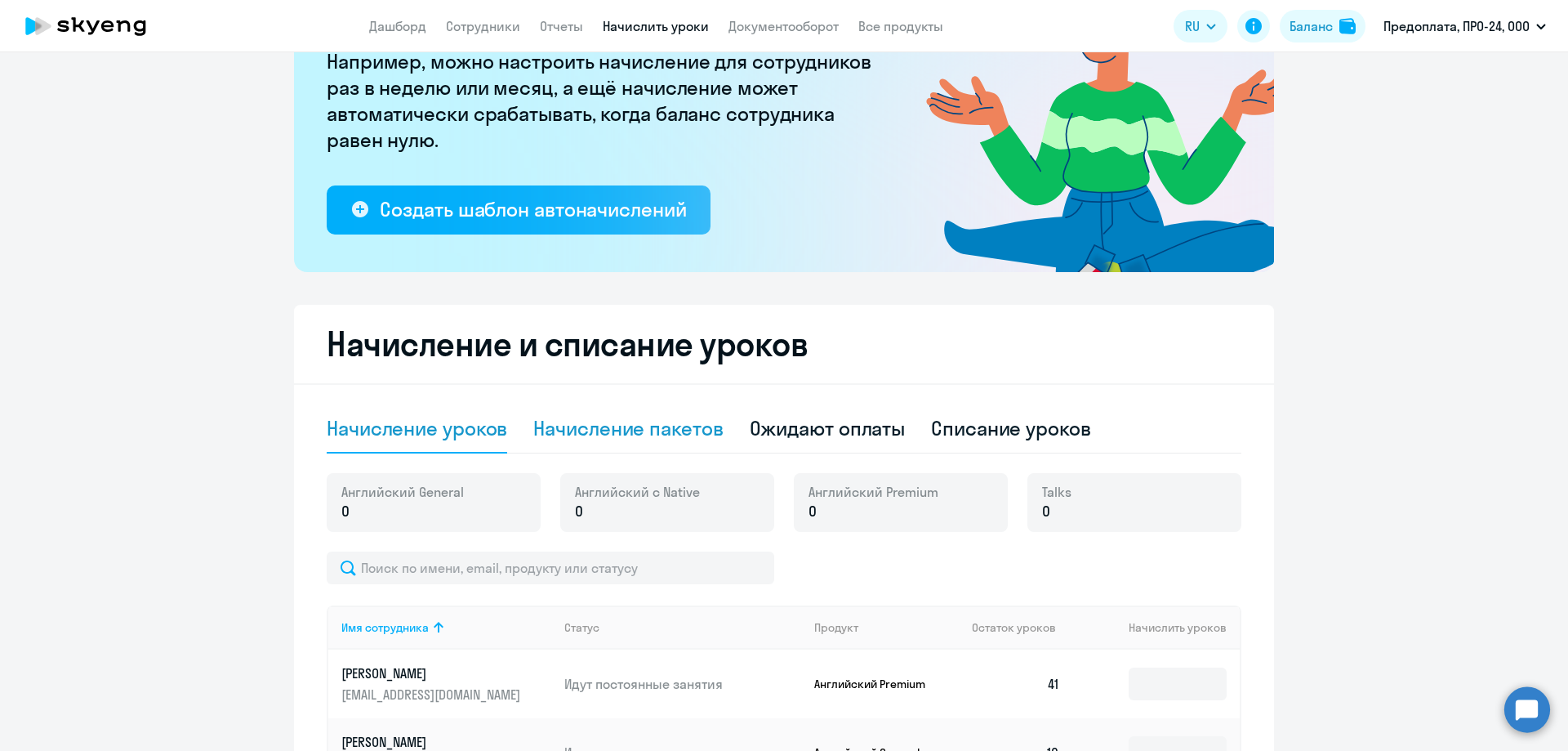
click at [657, 437] on div "Начисление пакетов" at bounding box center [629, 428] width 190 height 26
select select "10"
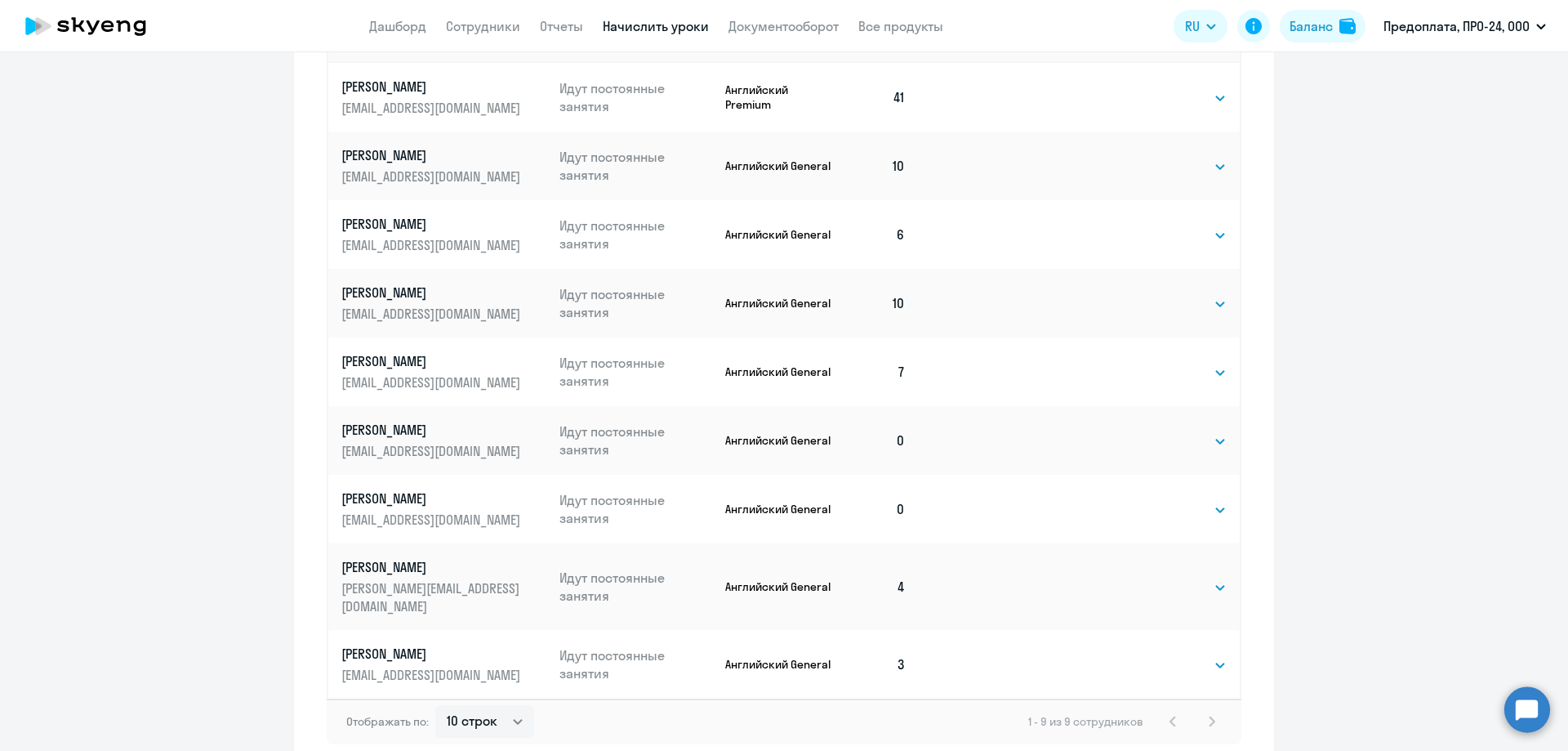
scroll to position [757, 0]
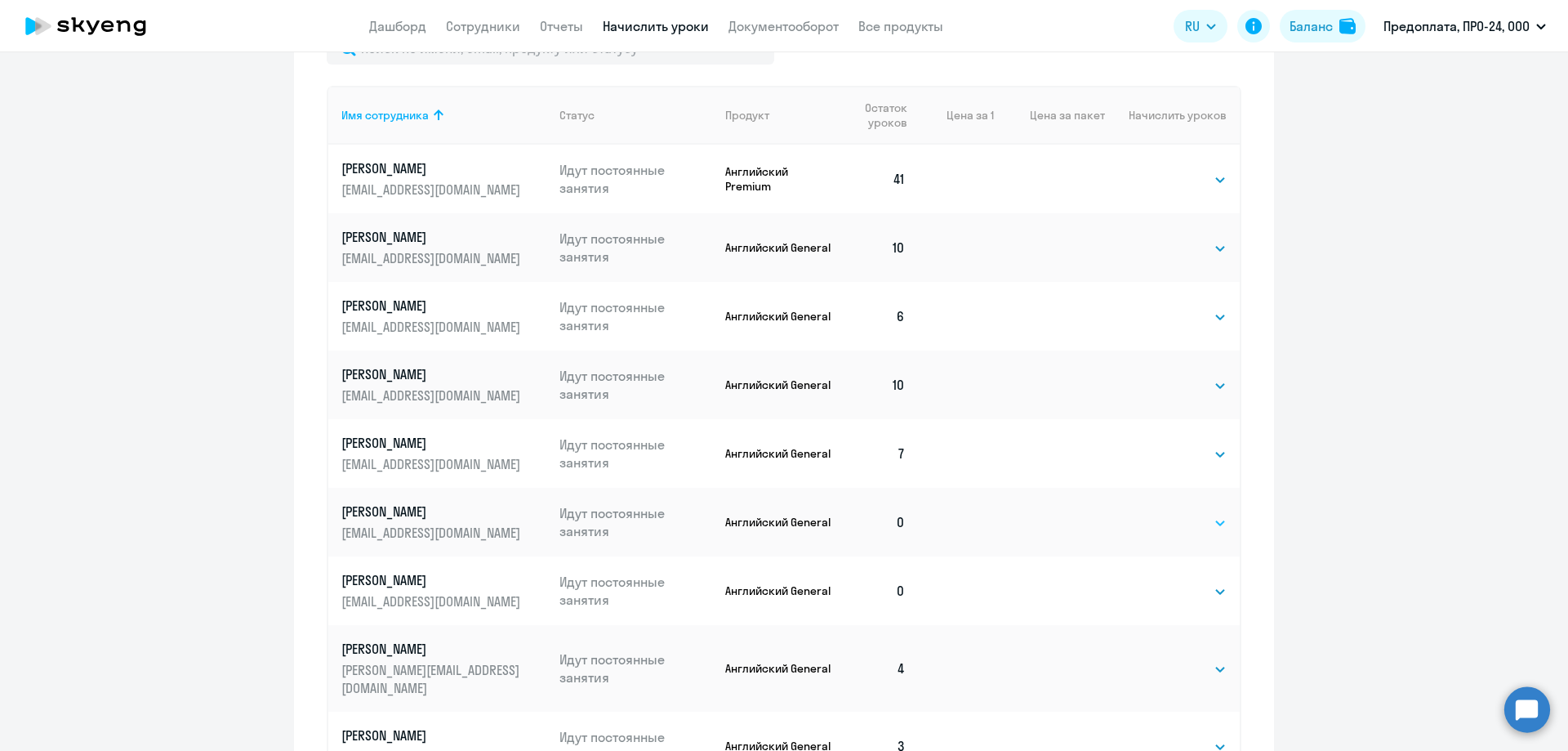
click at [1212, 523] on select "Выбрать 4 8 16 32 64 96 128" at bounding box center [1192, 523] width 67 height 20
click at [1319, 518] on ng-component "Рекомендуем создать шаблон автоначислений Уроки больше не придётся начислять вр…" at bounding box center [784, 85] width 1568 height 1533
